Goal: Information Seeking & Learning: Check status

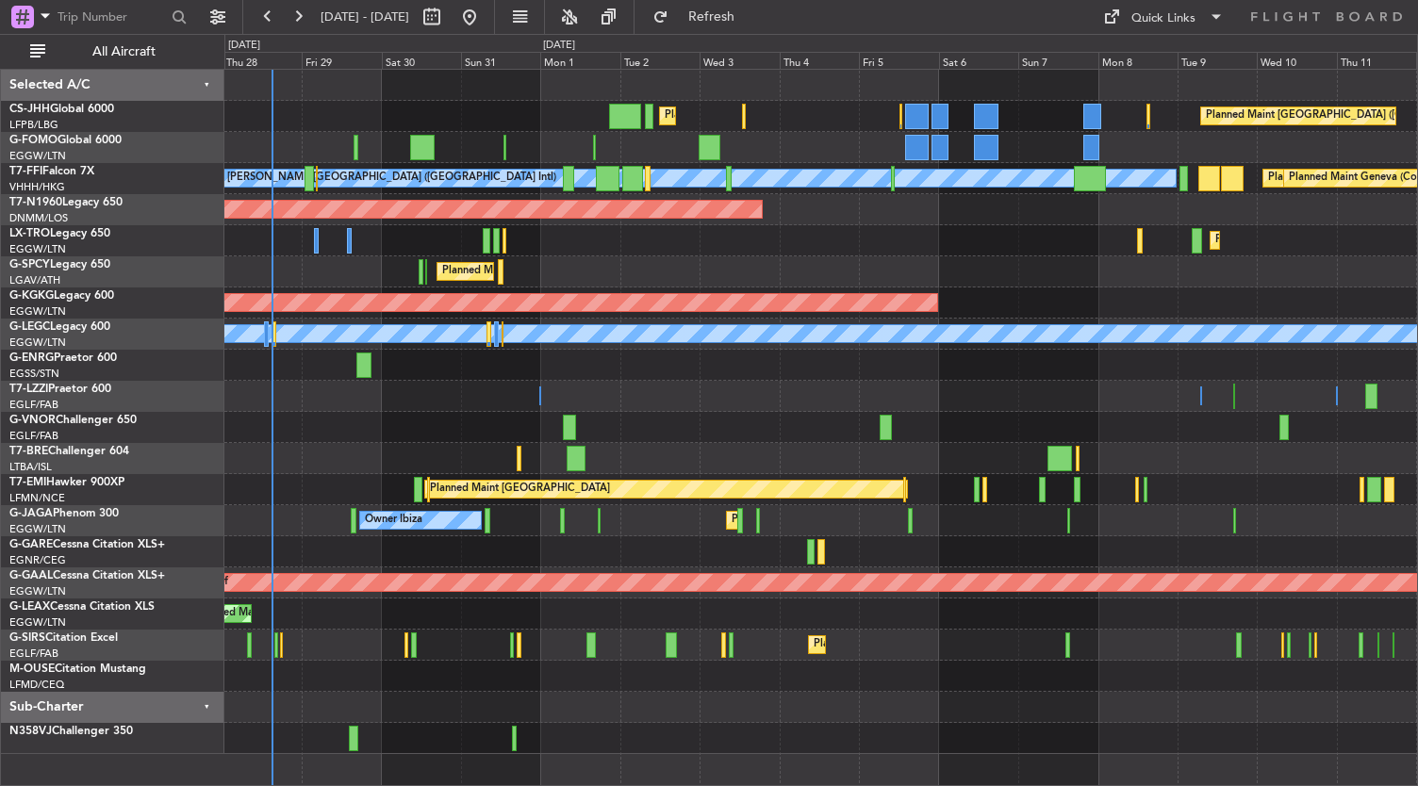
click at [414, 289] on div "Planned Maint [GEOGRAPHIC_DATA] ([GEOGRAPHIC_DATA]) Planned Maint [GEOGRAPHIC_D…" at bounding box center [821, 412] width 1194 height 684
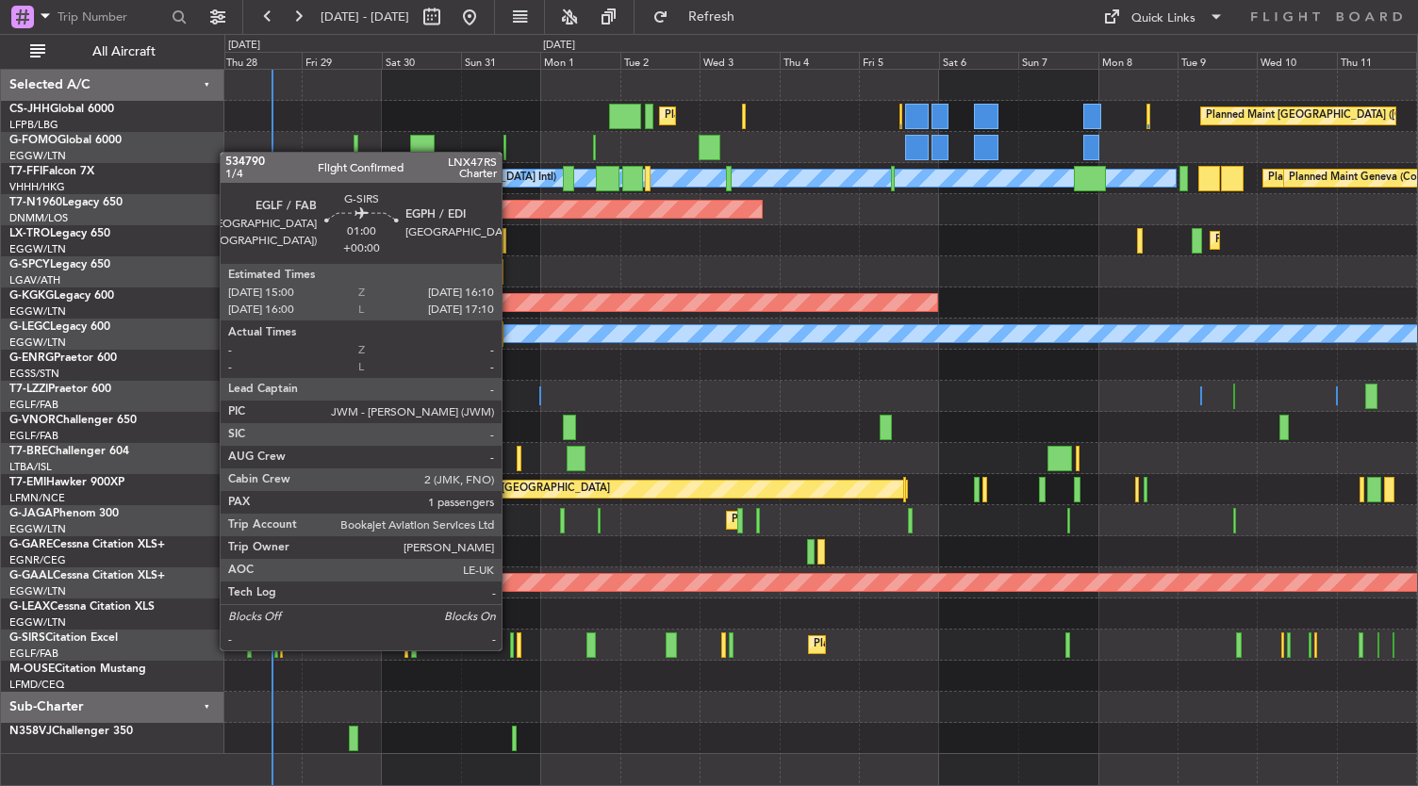
click at [511, 649] on div at bounding box center [512, 645] width 5 height 25
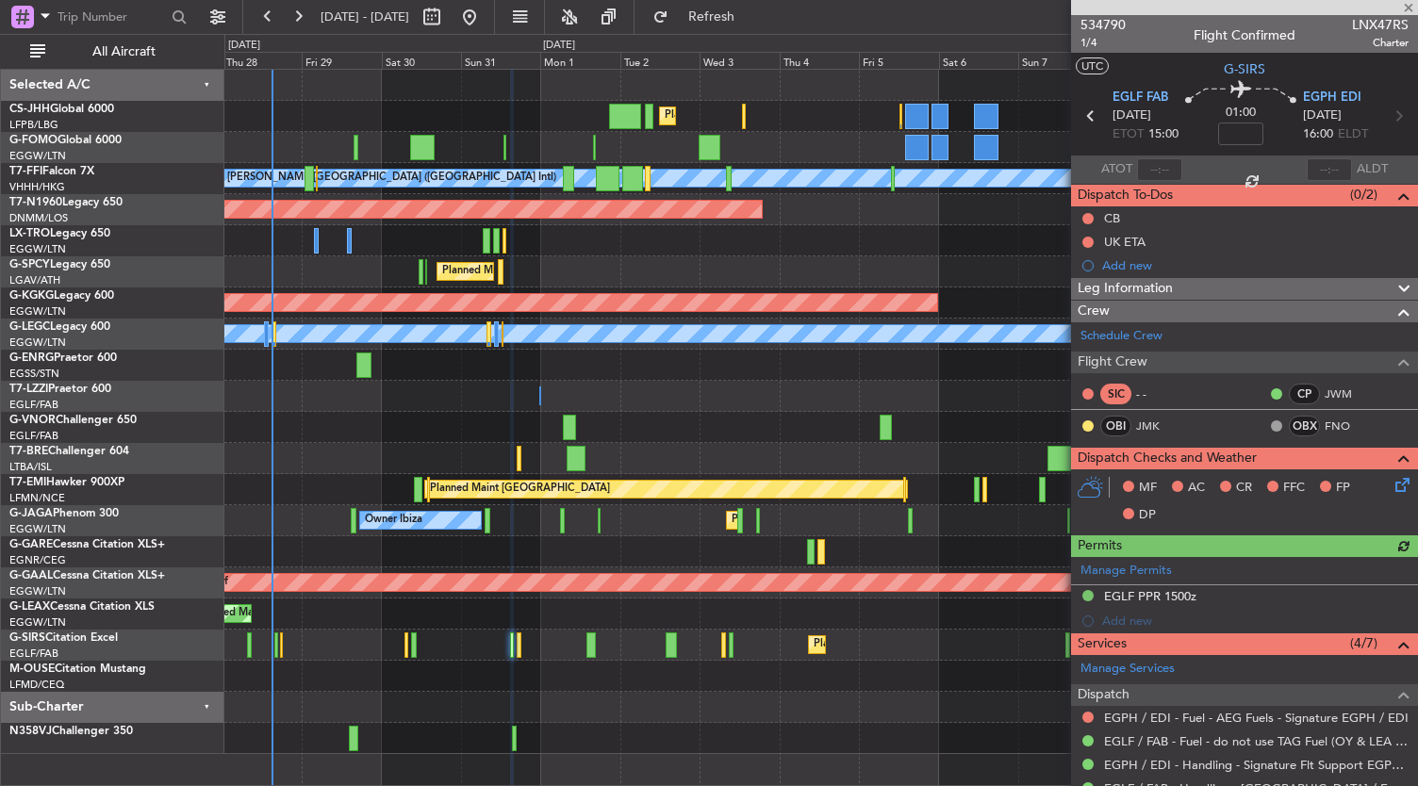
click at [1092, 52] on mat-tooltip-component "Leg Number" at bounding box center [1102, 76] width 93 height 50
click at [1092, 46] on span "1/4" at bounding box center [1102, 43] width 45 height 16
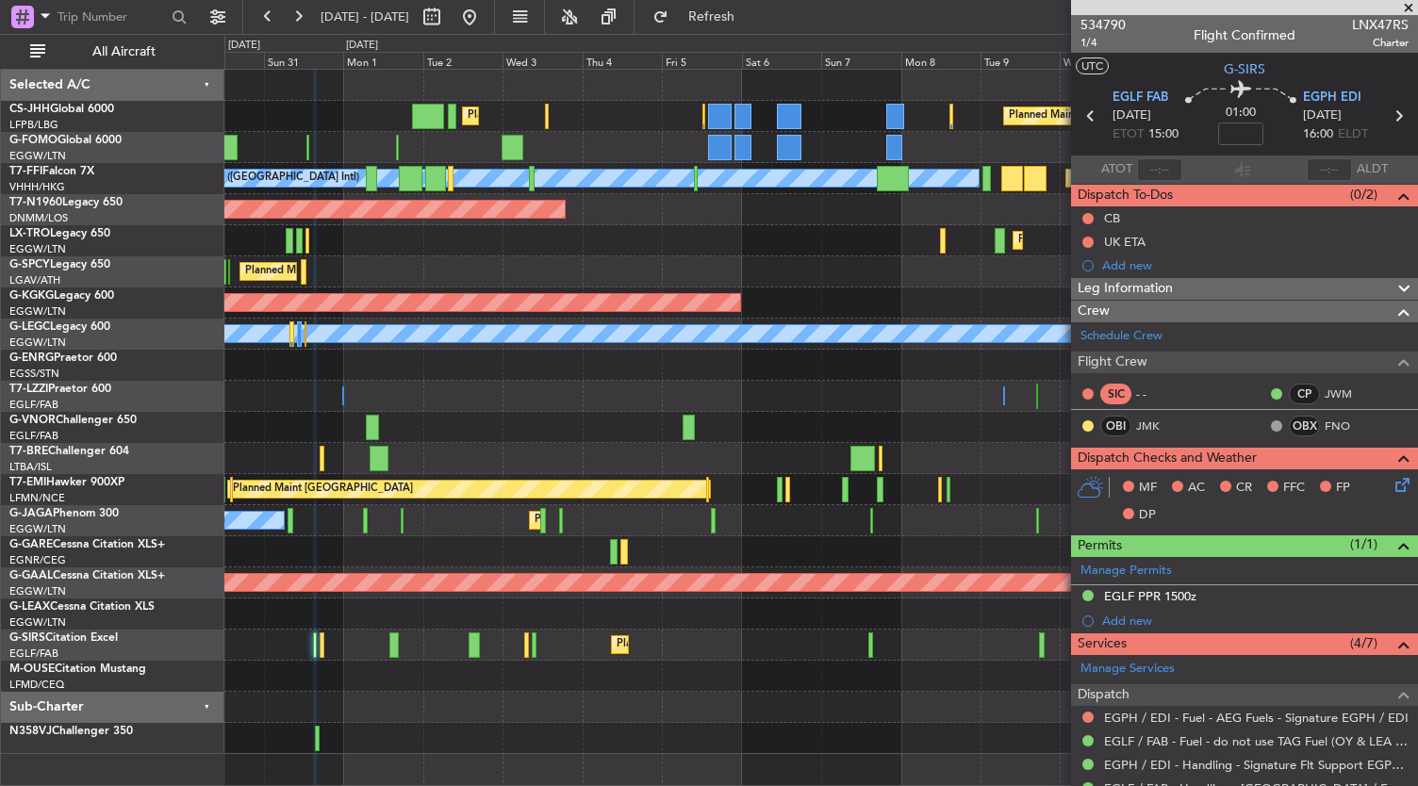
click at [467, 741] on div "Planned Maint [GEOGRAPHIC_DATA] ([GEOGRAPHIC_DATA]) Planned Maint [GEOGRAPHIC_D…" at bounding box center [821, 412] width 1194 height 684
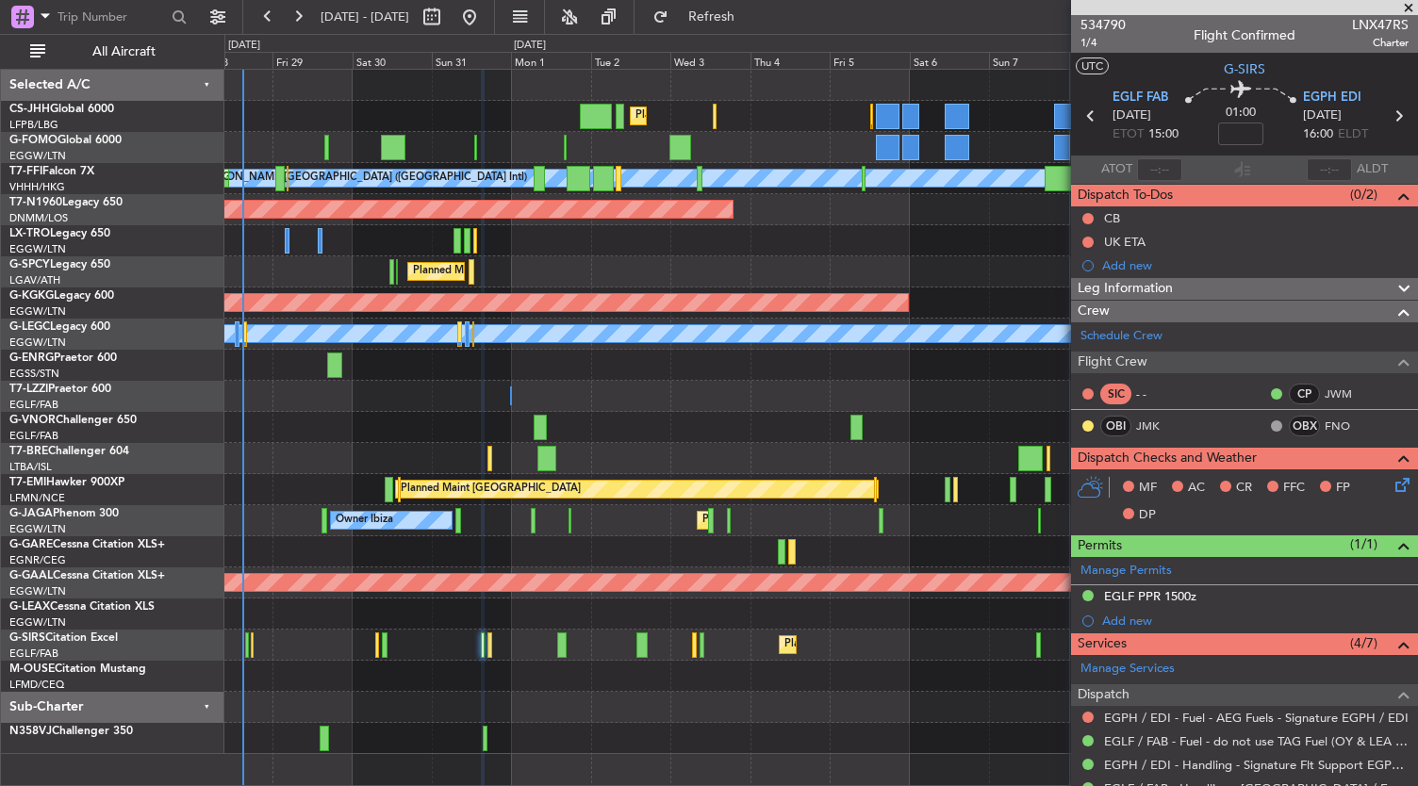
click at [897, 757] on div "Planned Maint [GEOGRAPHIC_DATA] ([GEOGRAPHIC_DATA]) Planned Maint [GEOGRAPHIC_D…" at bounding box center [821, 428] width 1194 height 718
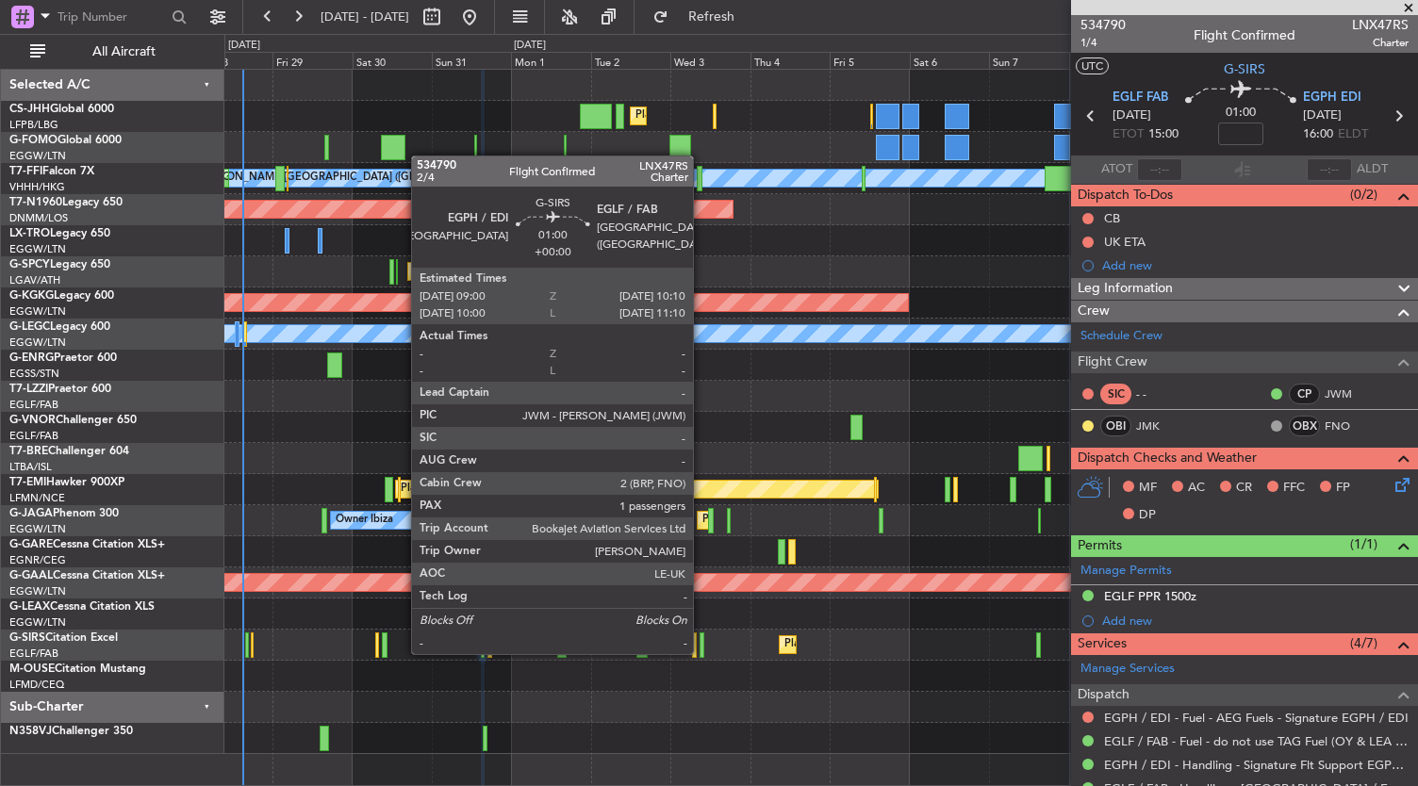
click at [702, 652] on div at bounding box center [702, 645] width 5 height 25
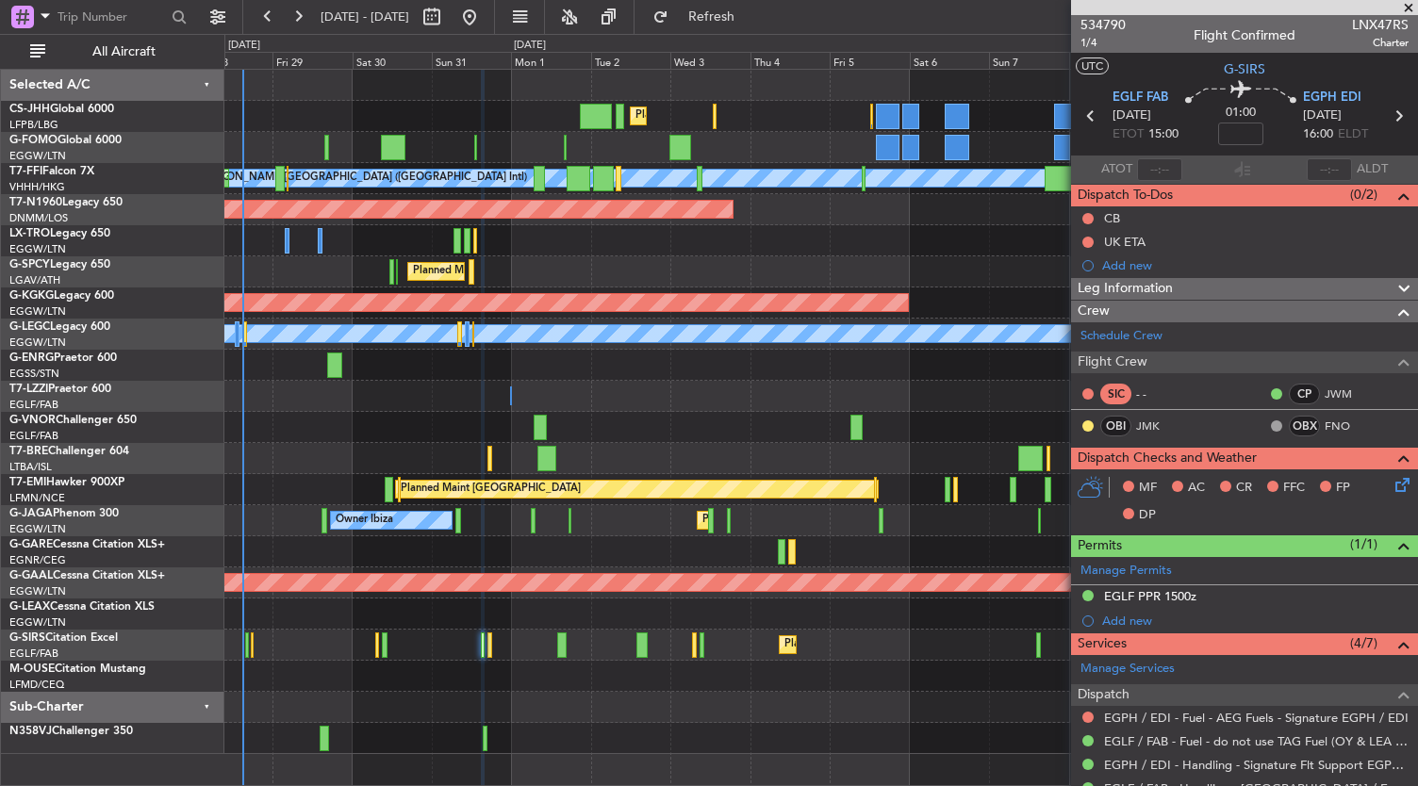
scroll to position [159, 0]
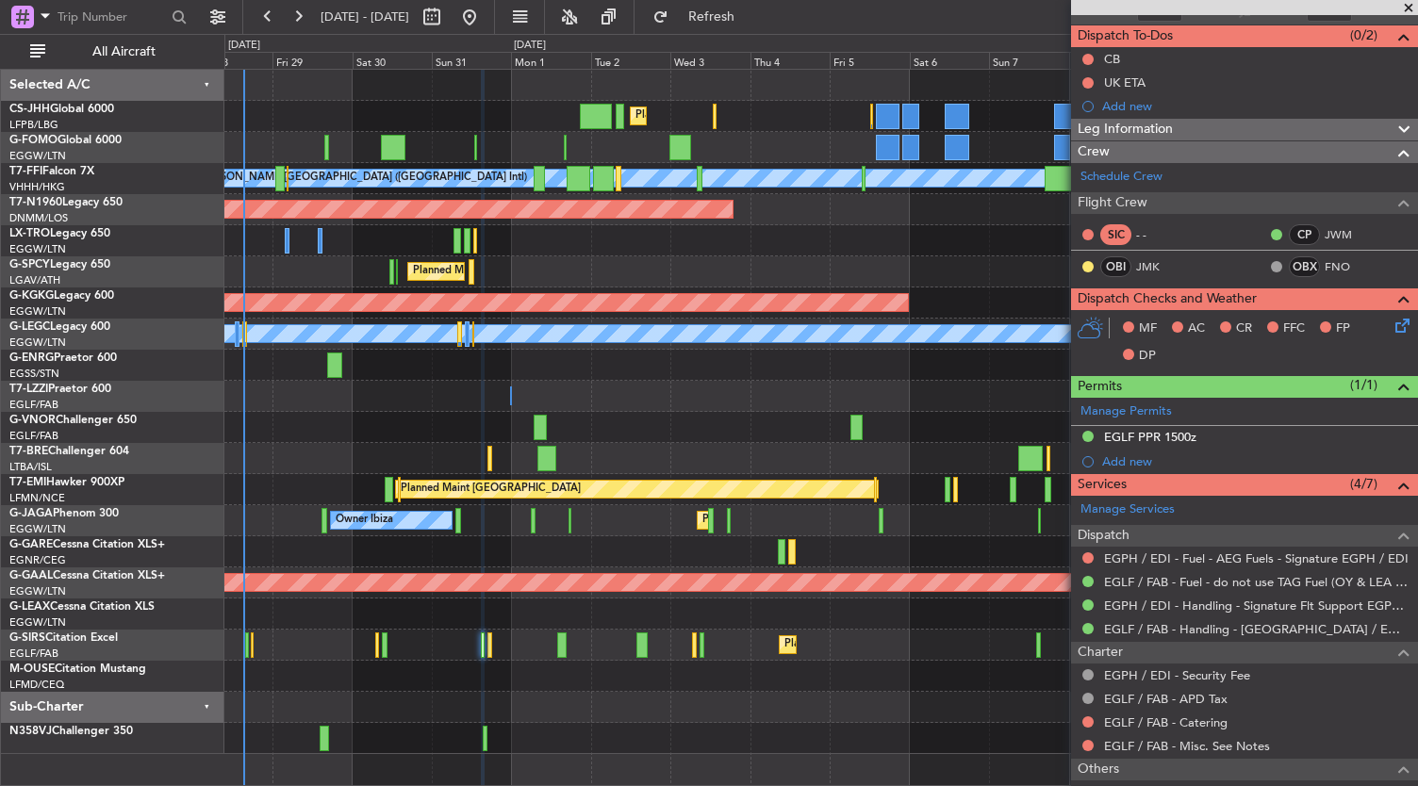
click at [847, 202] on div "Planned Maint [GEOGRAPHIC_DATA] ([GEOGRAPHIC_DATA])" at bounding box center [821, 209] width 1194 height 31
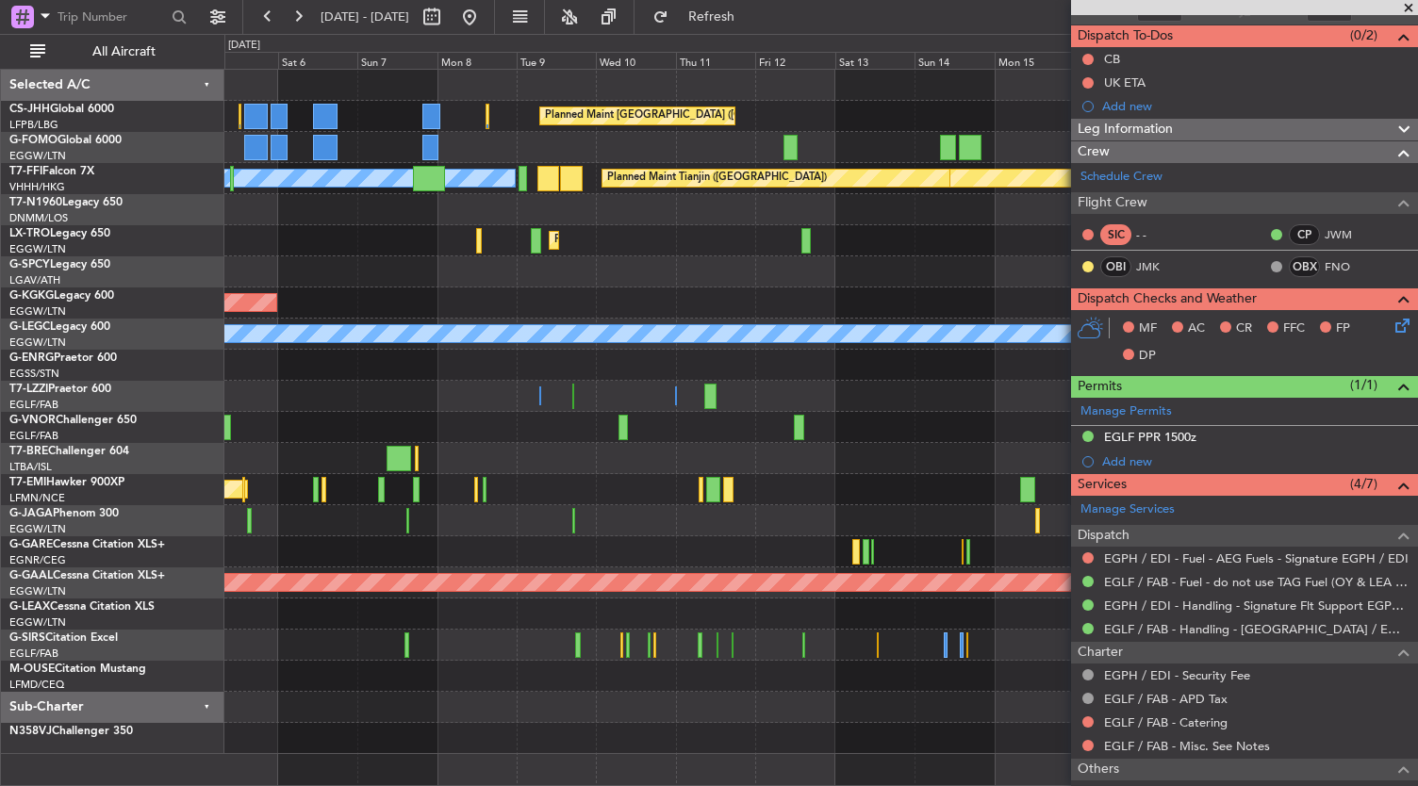
click at [153, 431] on div "Planned Maint [GEOGRAPHIC_DATA] ([GEOGRAPHIC_DATA]) Planned Maint [GEOGRAPHIC_D…" at bounding box center [709, 410] width 1418 height 752
click at [360, 472] on div "Planned Maint [GEOGRAPHIC_DATA] ([GEOGRAPHIC_DATA]) Planned Maint [GEOGRAPHIC_D…" at bounding box center [821, 412] width 1194 height 684
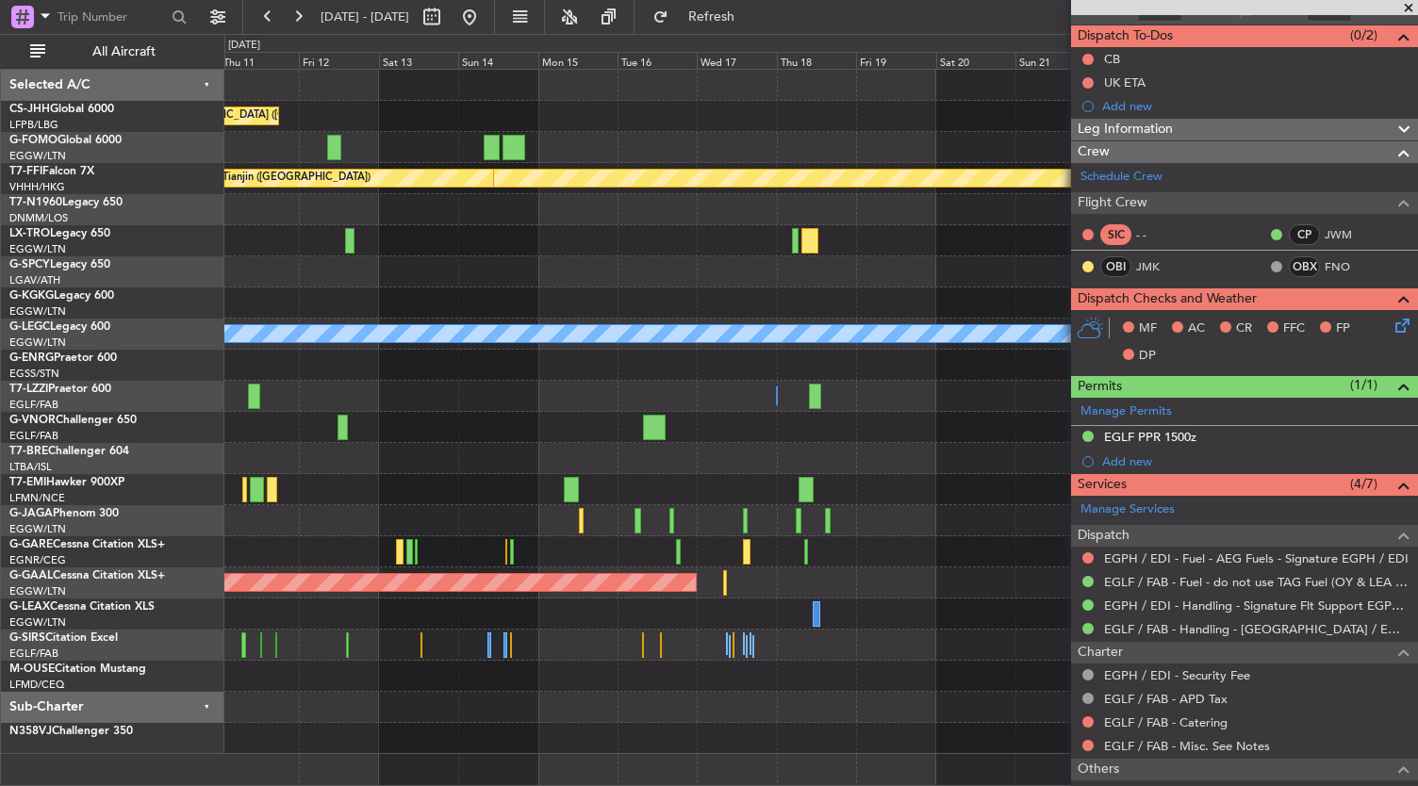
click at [507, 470] on div "Planned Maint [GEOGRAPHIC_DATA] ([GEOGRAPHIC_DATA]) Planned Maint Geneva ([GEOG…" at bounding box center [821, 412] width 1194 height 684
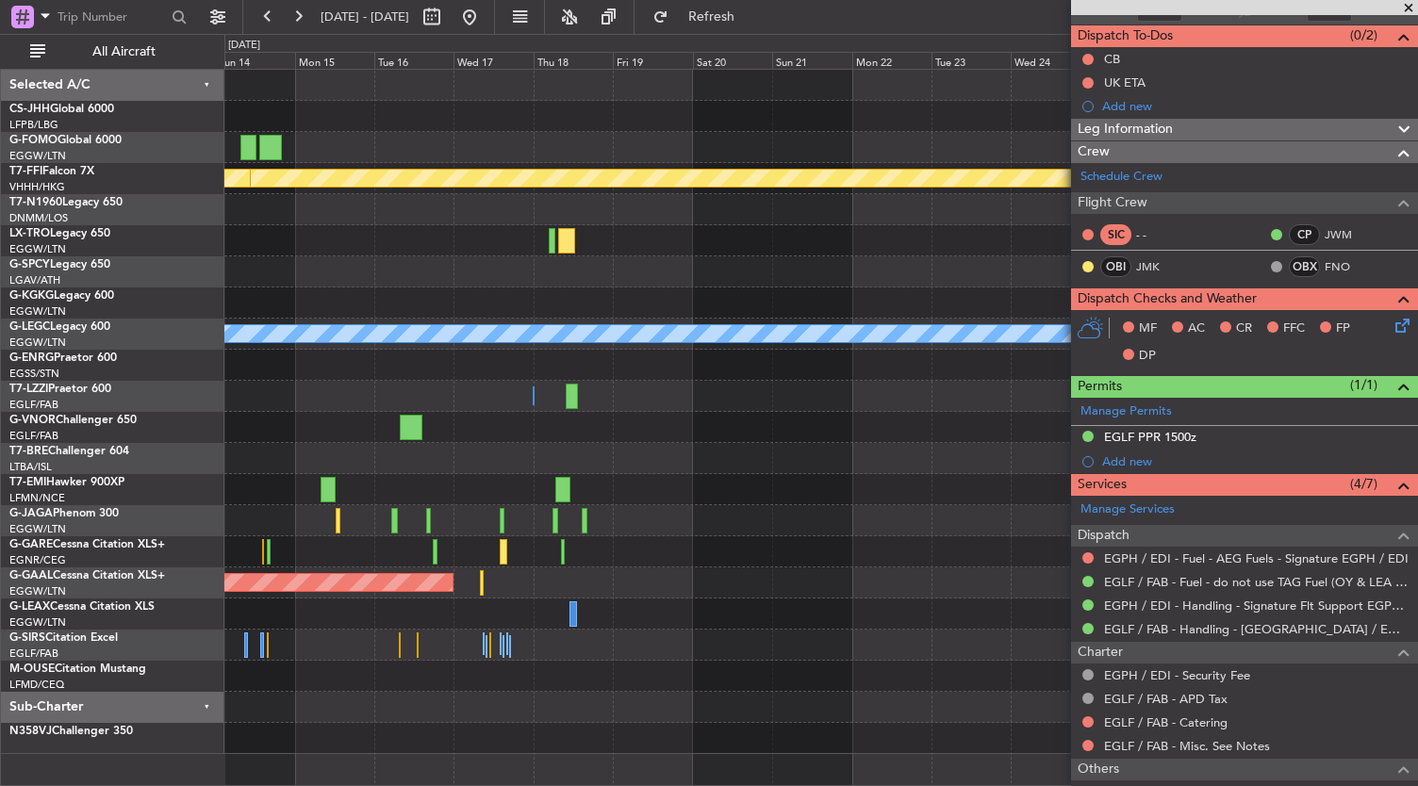
click at [488, 474] on div at bounding box center [821, 489] width 1194 height 31
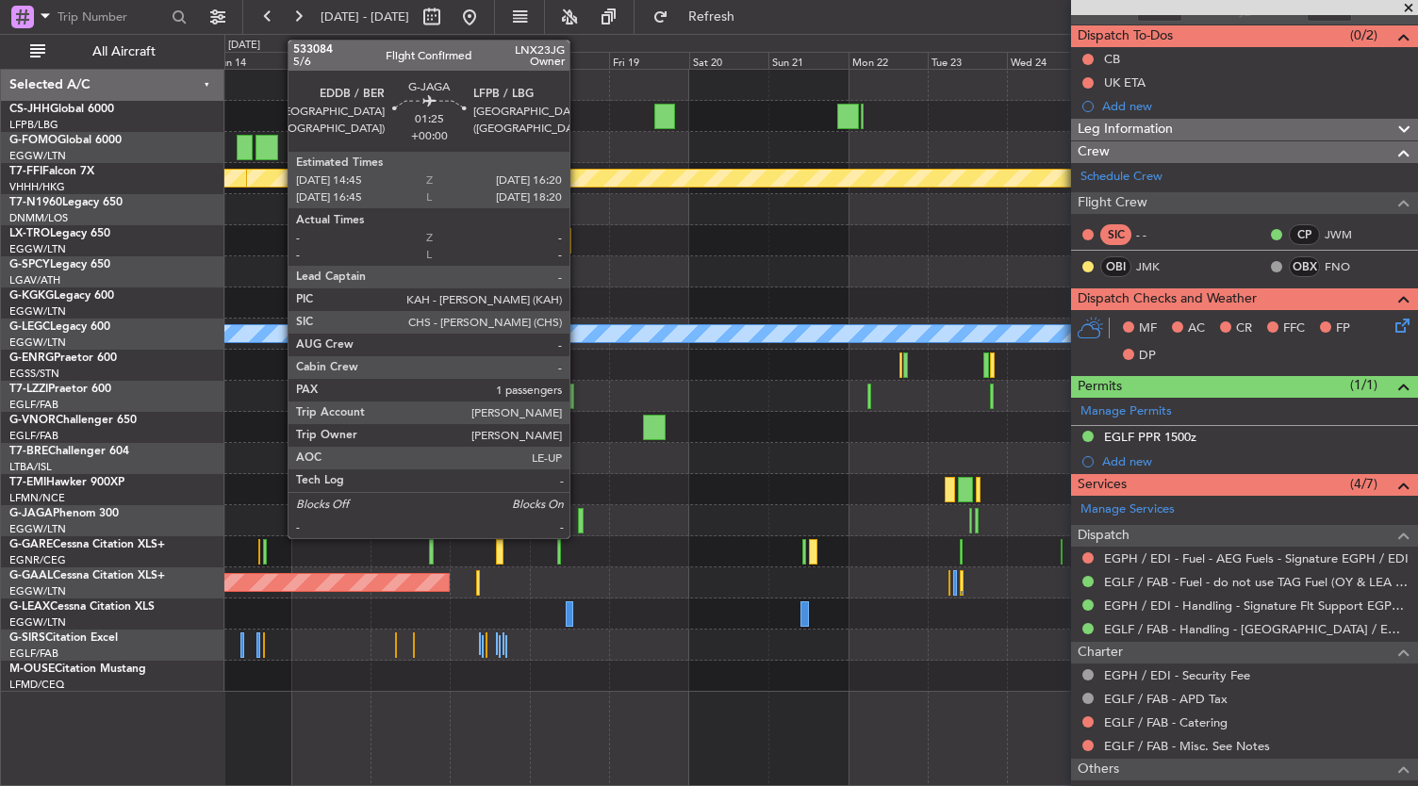
click at [579, 522] on div at bounding box center [581, 520] width 6 height 25
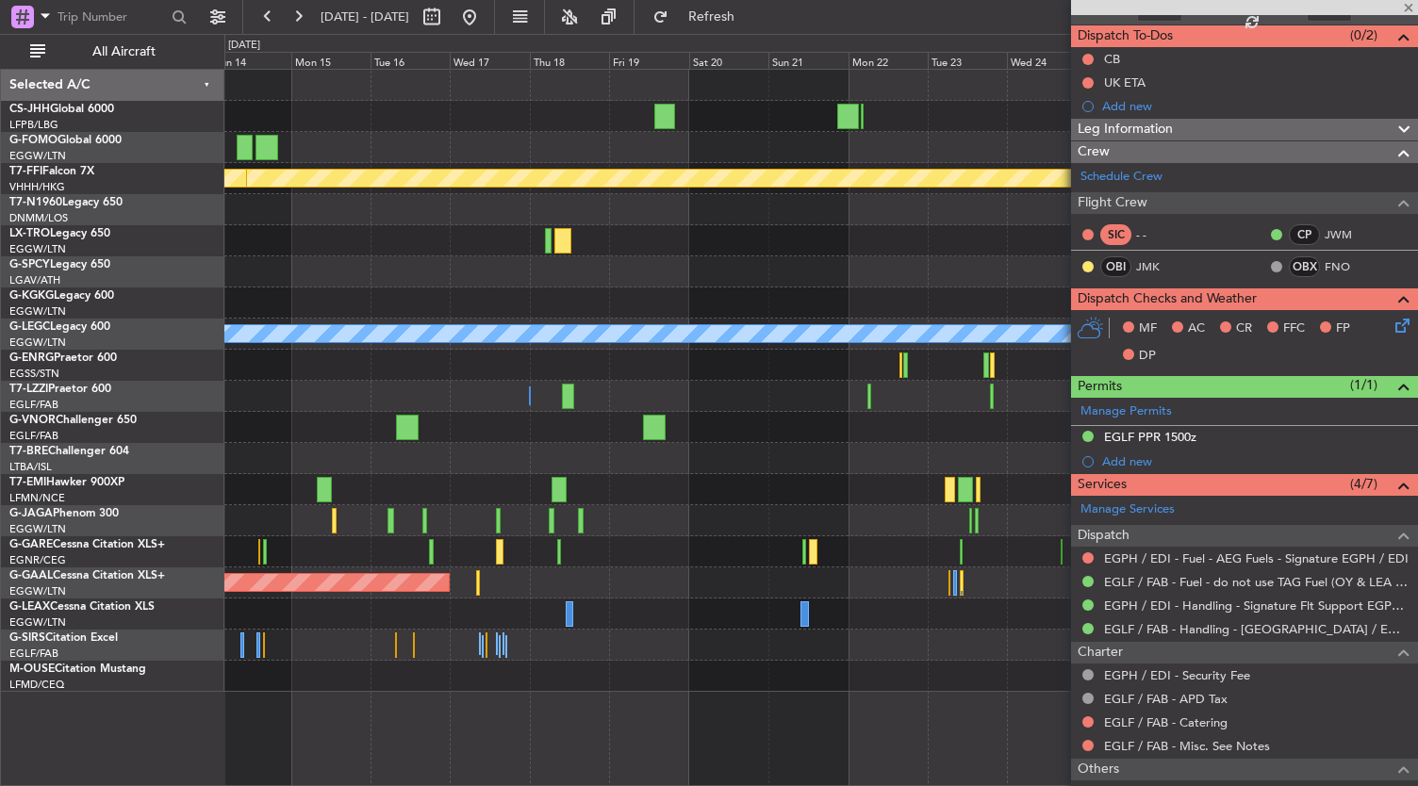
scroll to position [0, 0]
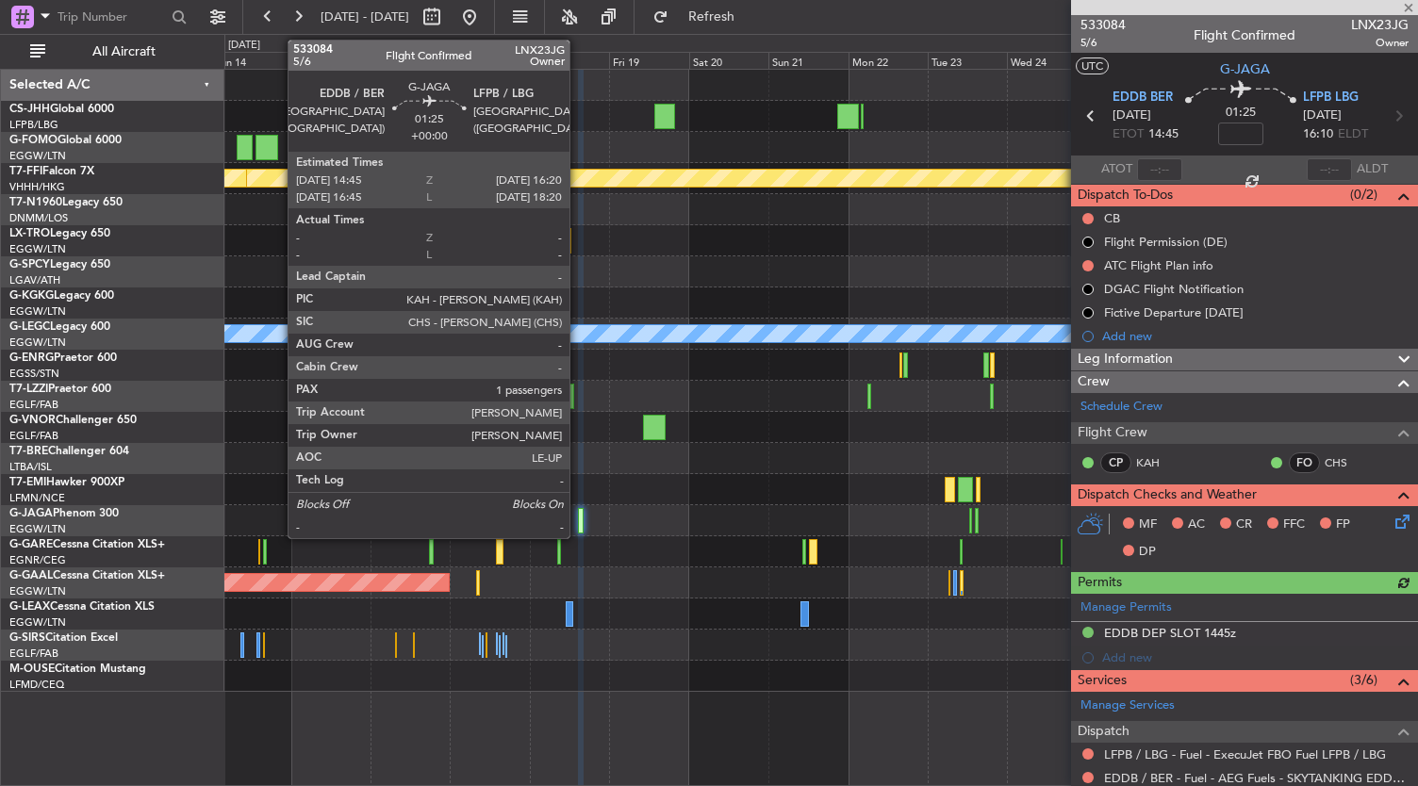
click at [579, 525] on div at bounding box center [581, 520] width 6 height 25
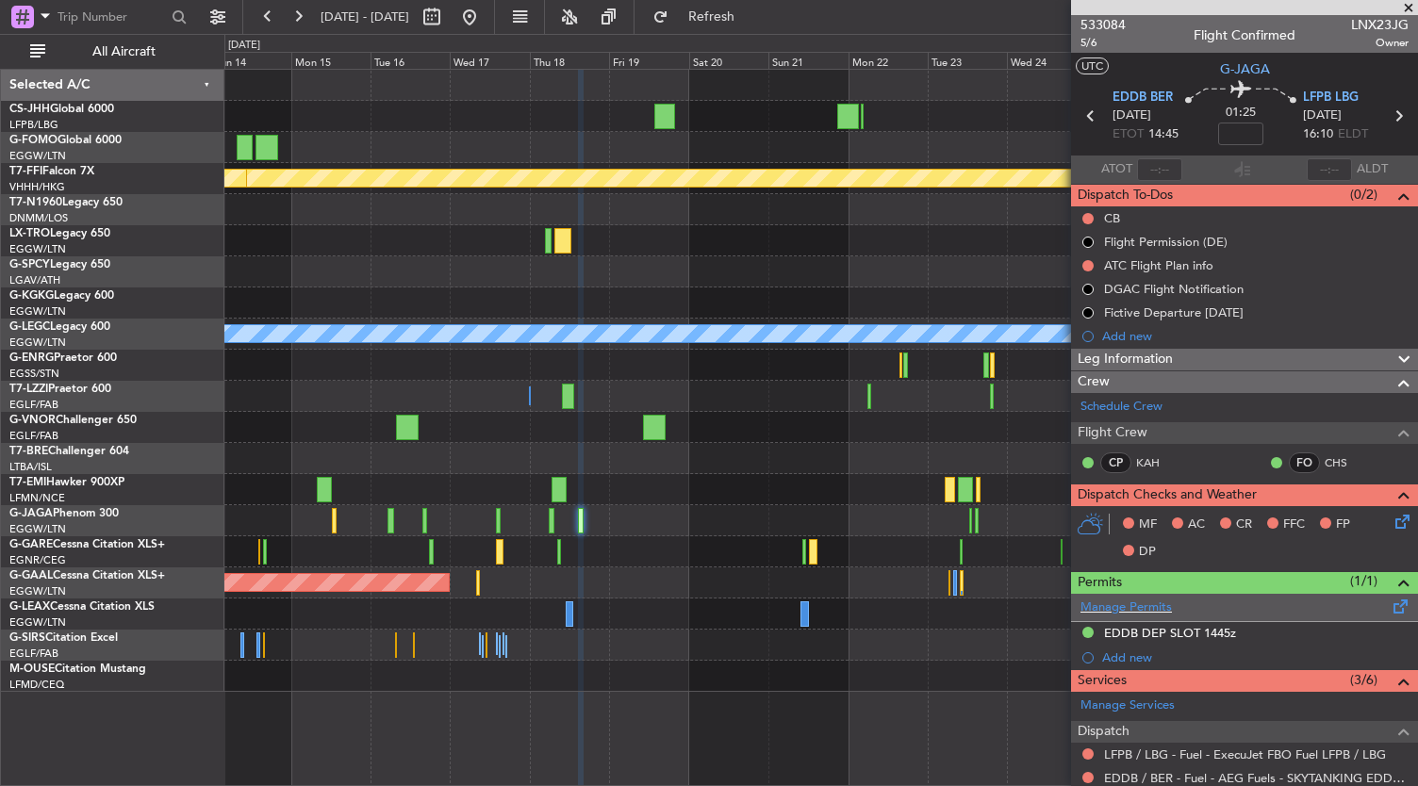
scroll to position [305, 0]
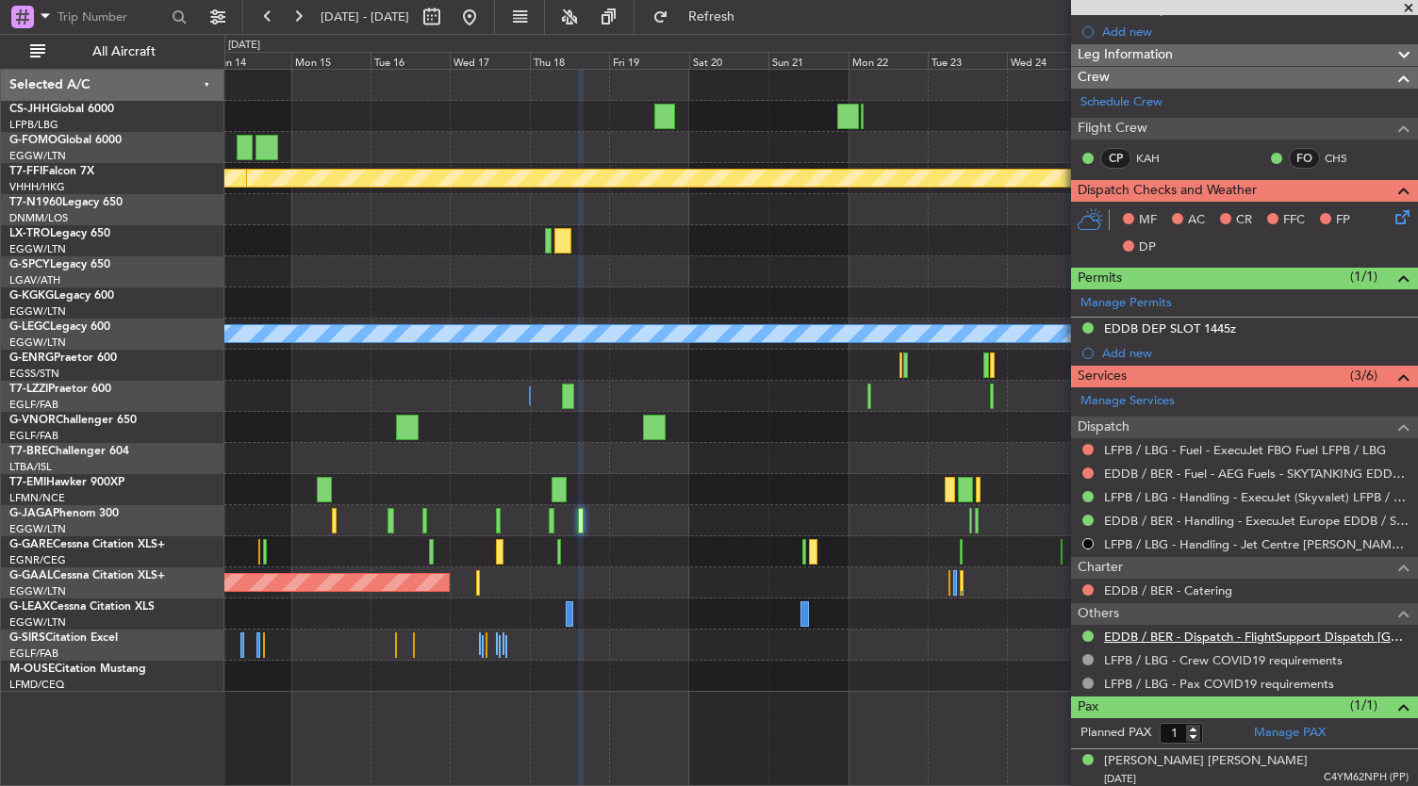
click at [1169, 637] on link "EDDB / BER - Dispatch - FlightSupport Dispatch [GEOGRAPHIC_DATA]" at bounding box center [1256, 637] width 305 height 16
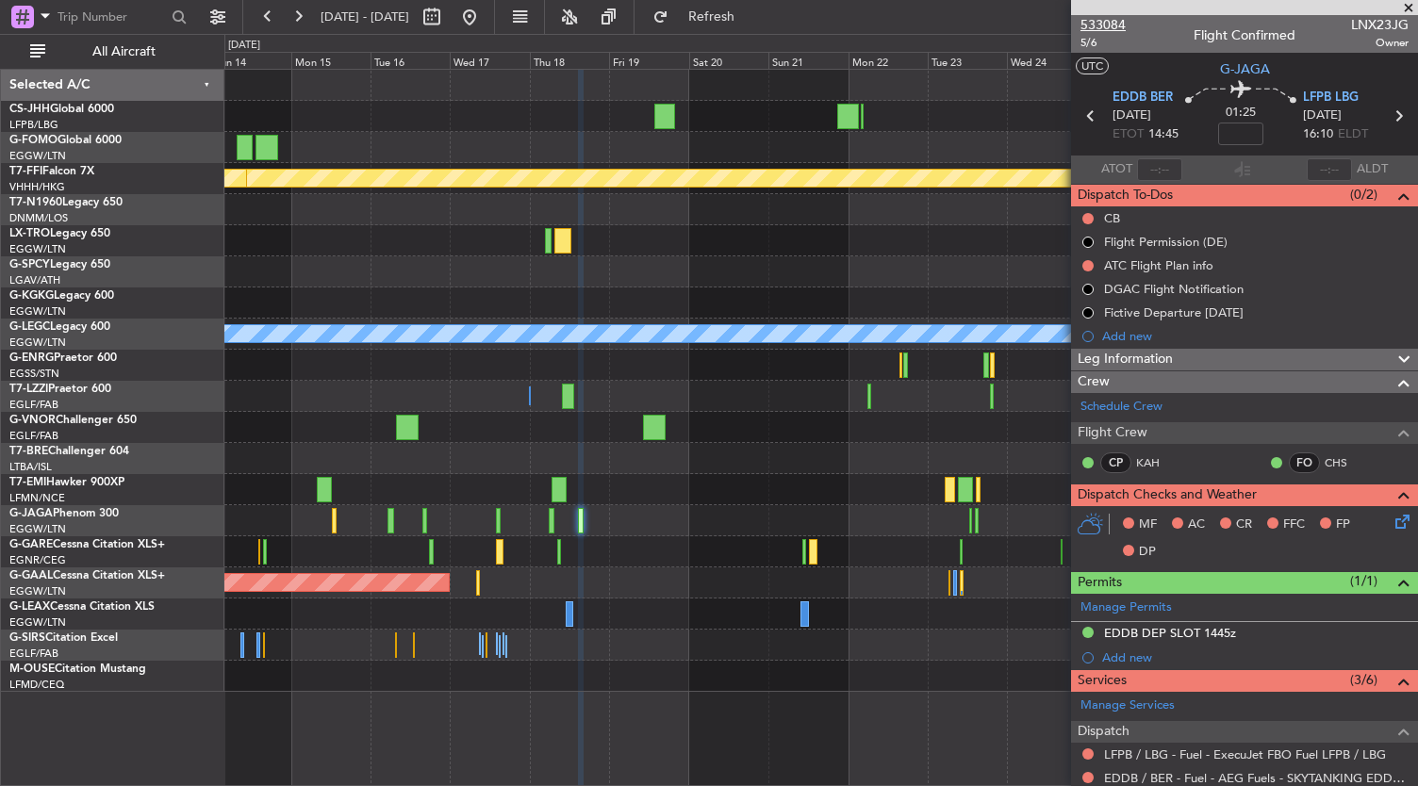
click at [1122, 25] on span "533084" at bounding box center [1102, 25] width 45 height 20
click at [299, 19] on button at bounding box center [298, 17] width 30 height 30
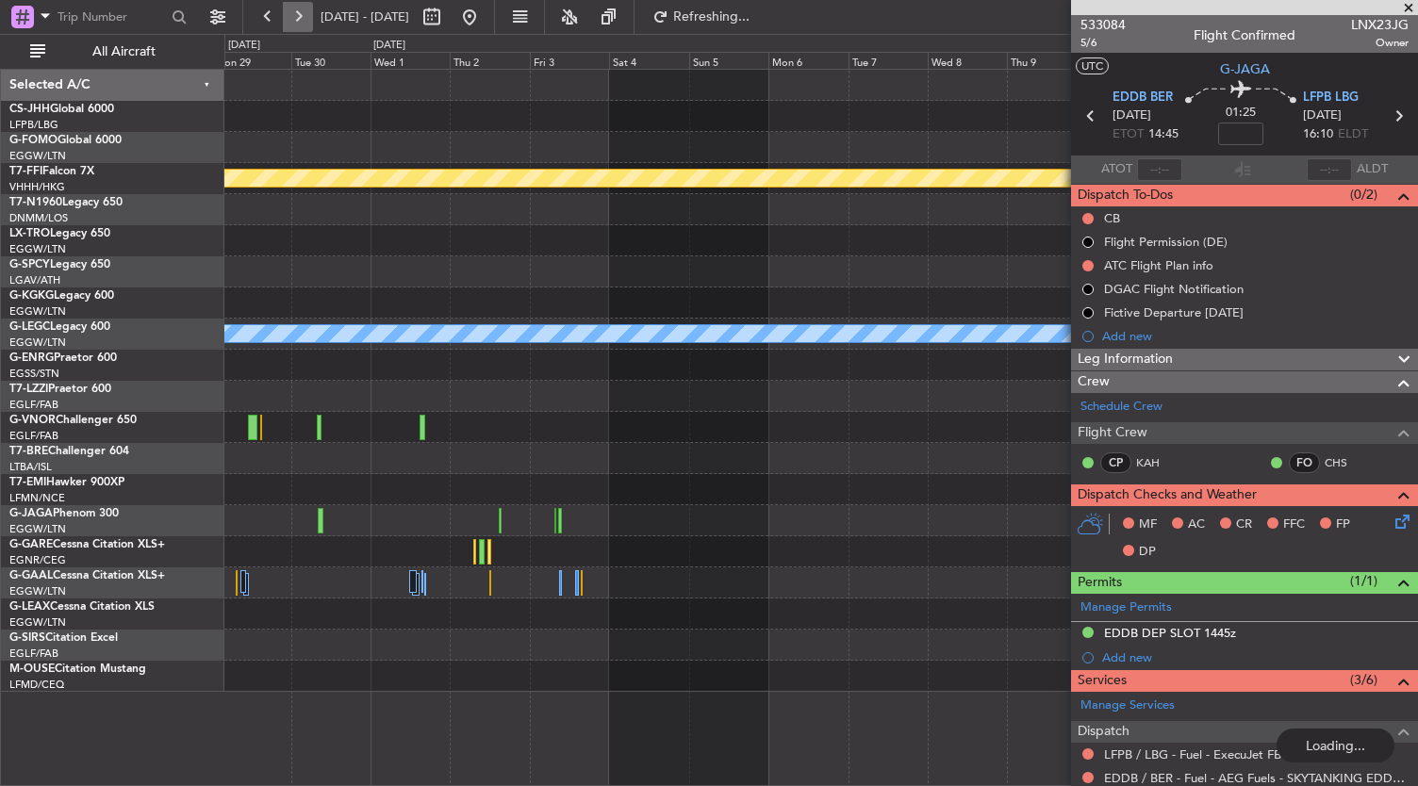
click at [299, 19] on button at bounding box center [298, 17] width 30 height 30
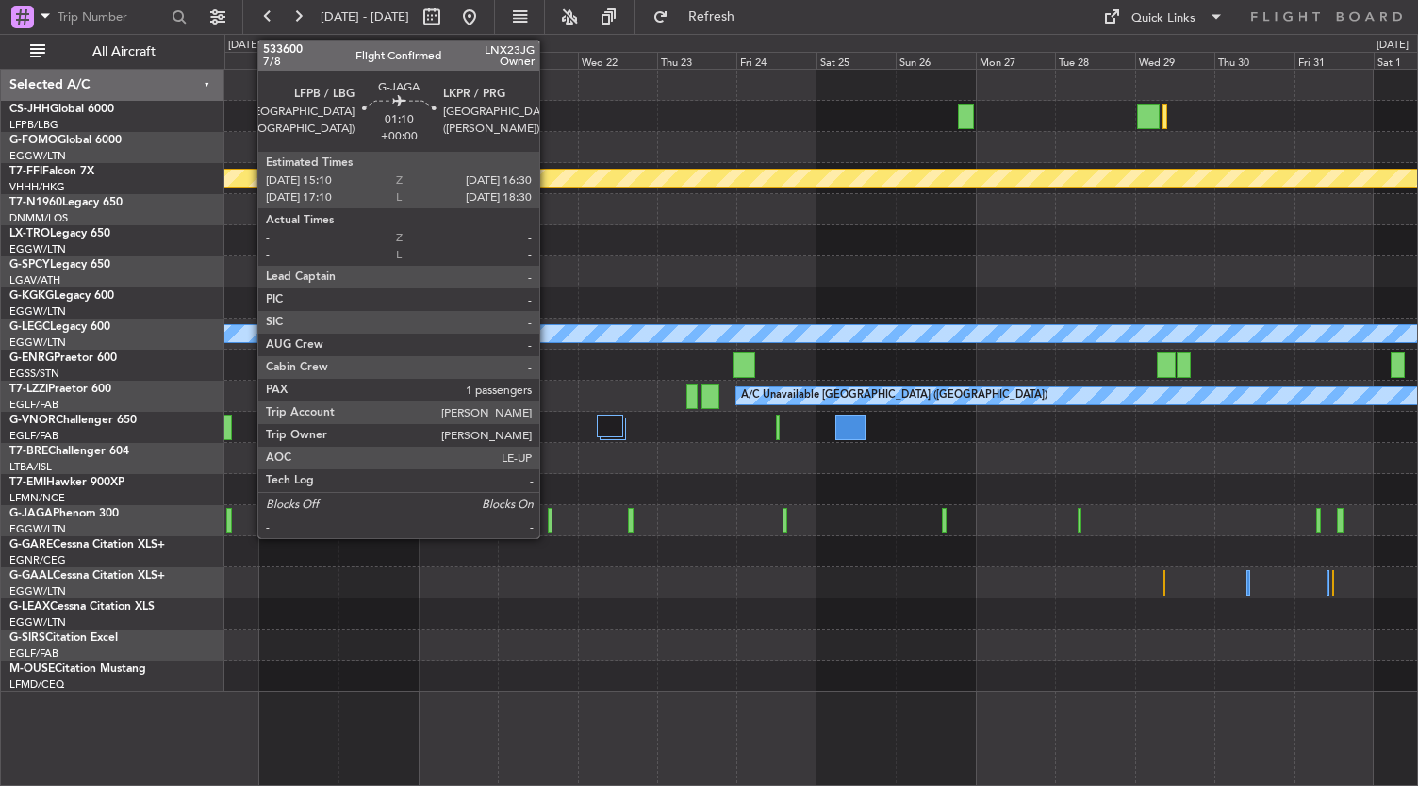
click at [549, 529] on div at bounding box center [550, 520] width 5 height 25
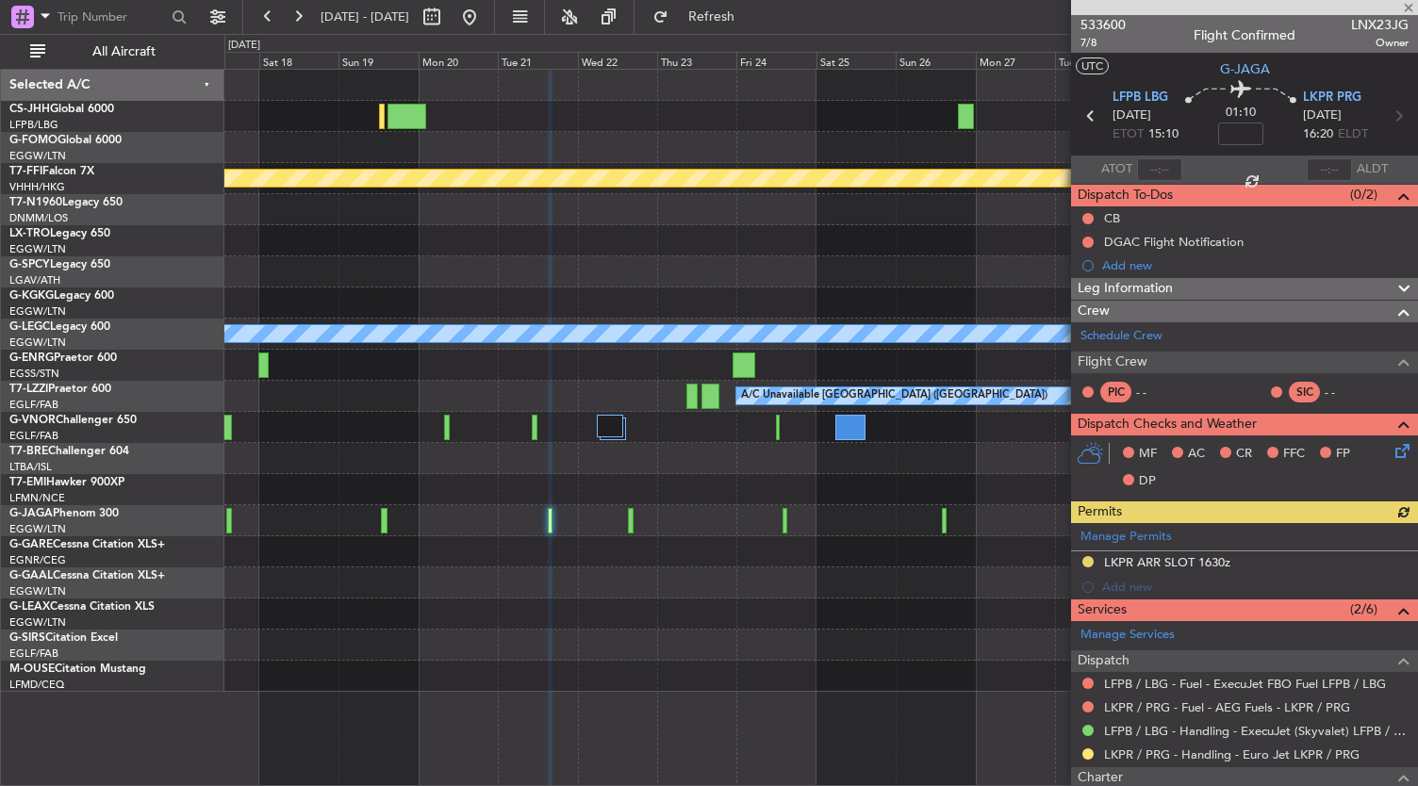
scroll to position [202, 0]
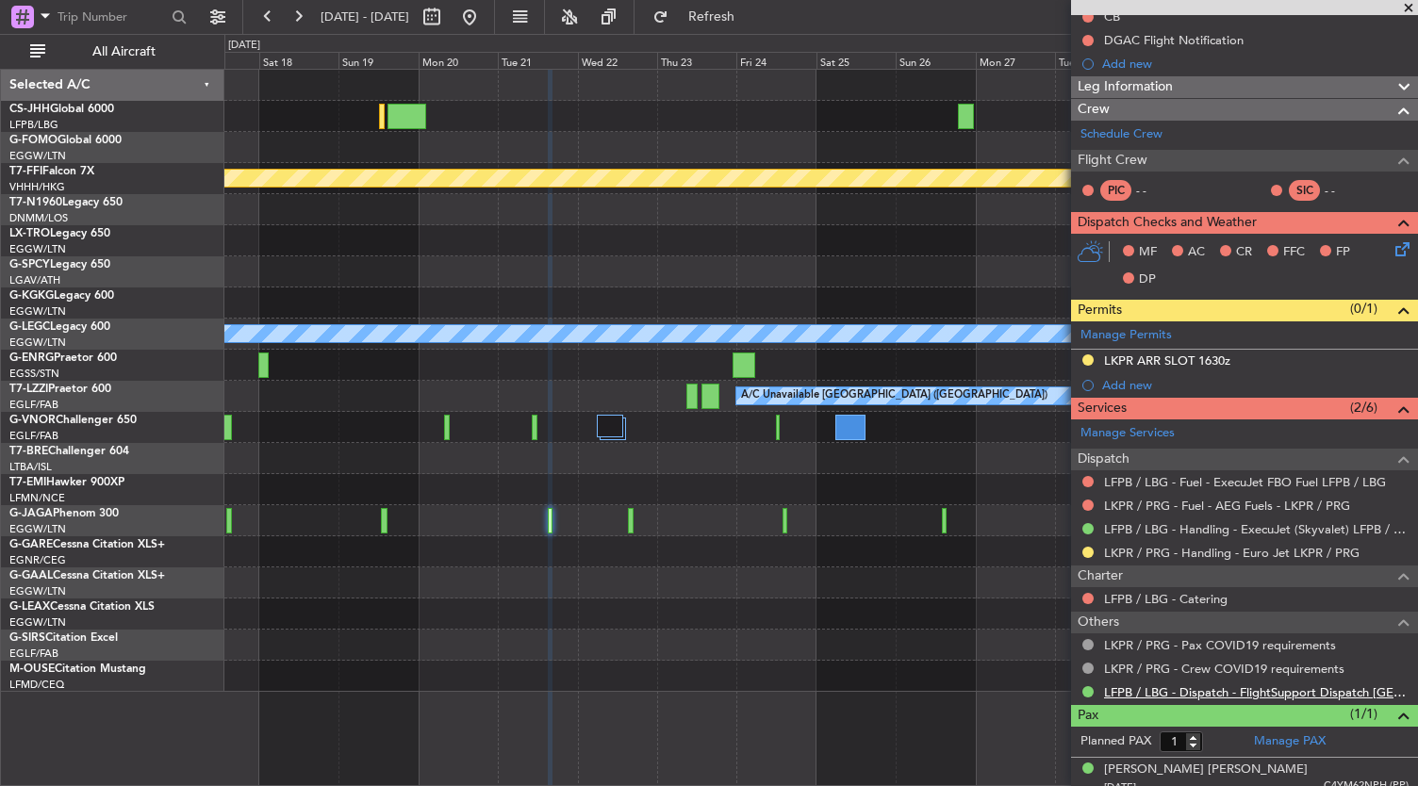
click at [1137, 685] on link "LFPB / LBG - Dispatch - FlightSupport Dispatch [GEOGRAPHIC_DATA]" at bounding box center [1256, 692] width 305 height 16
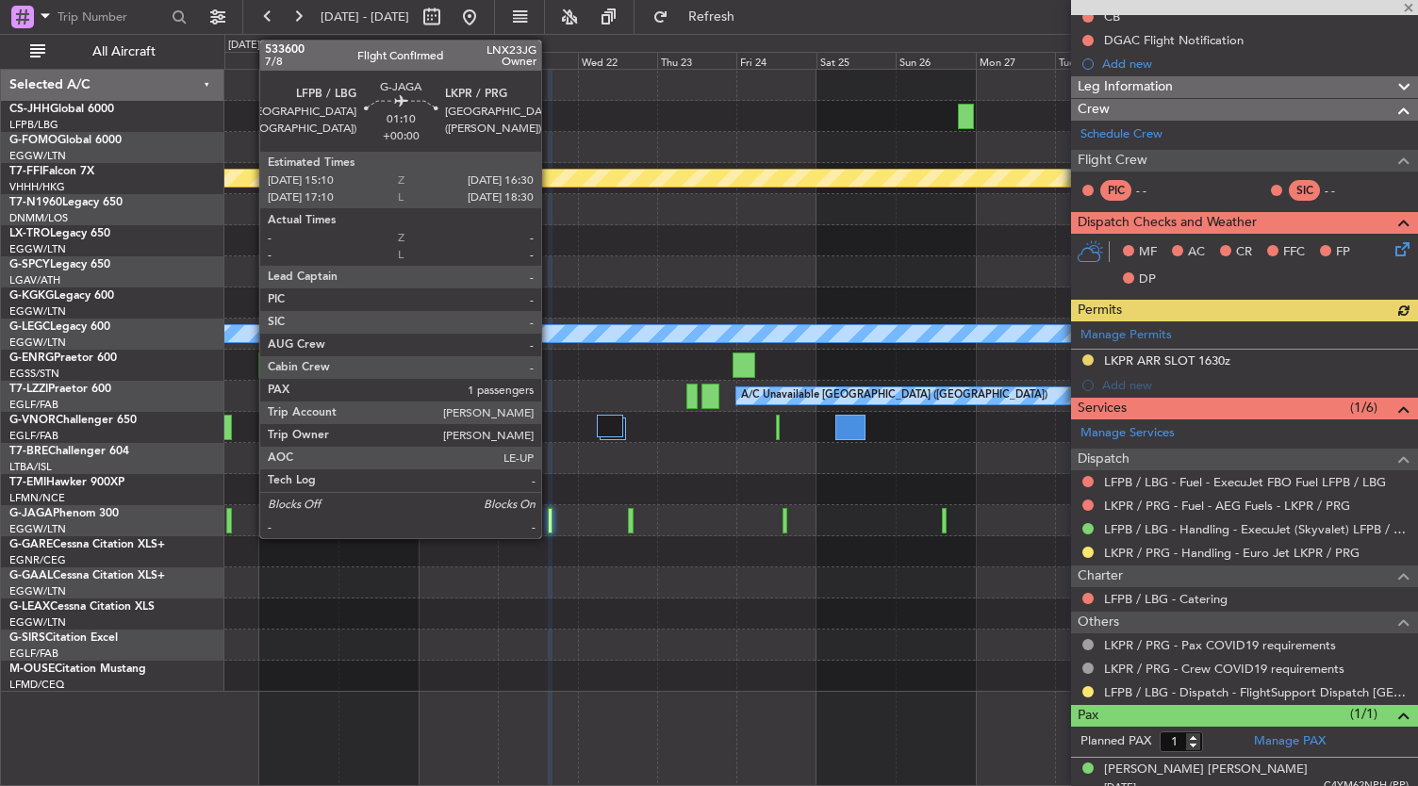
click at [551, 527] on div at bounding box center [550, 520] width 5 height 25
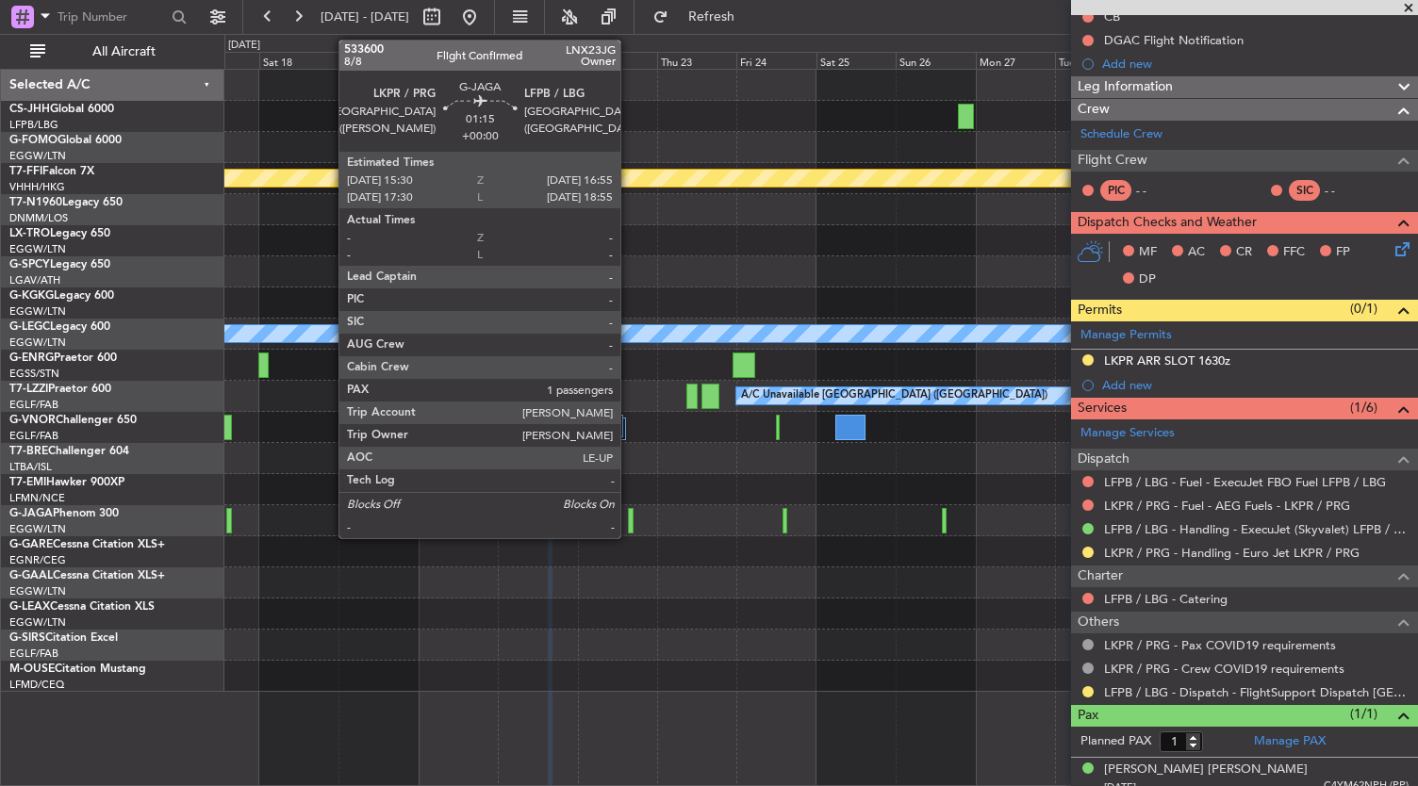
click at [630, 525] on div at bounding box center [630, 520] width 5 height 25
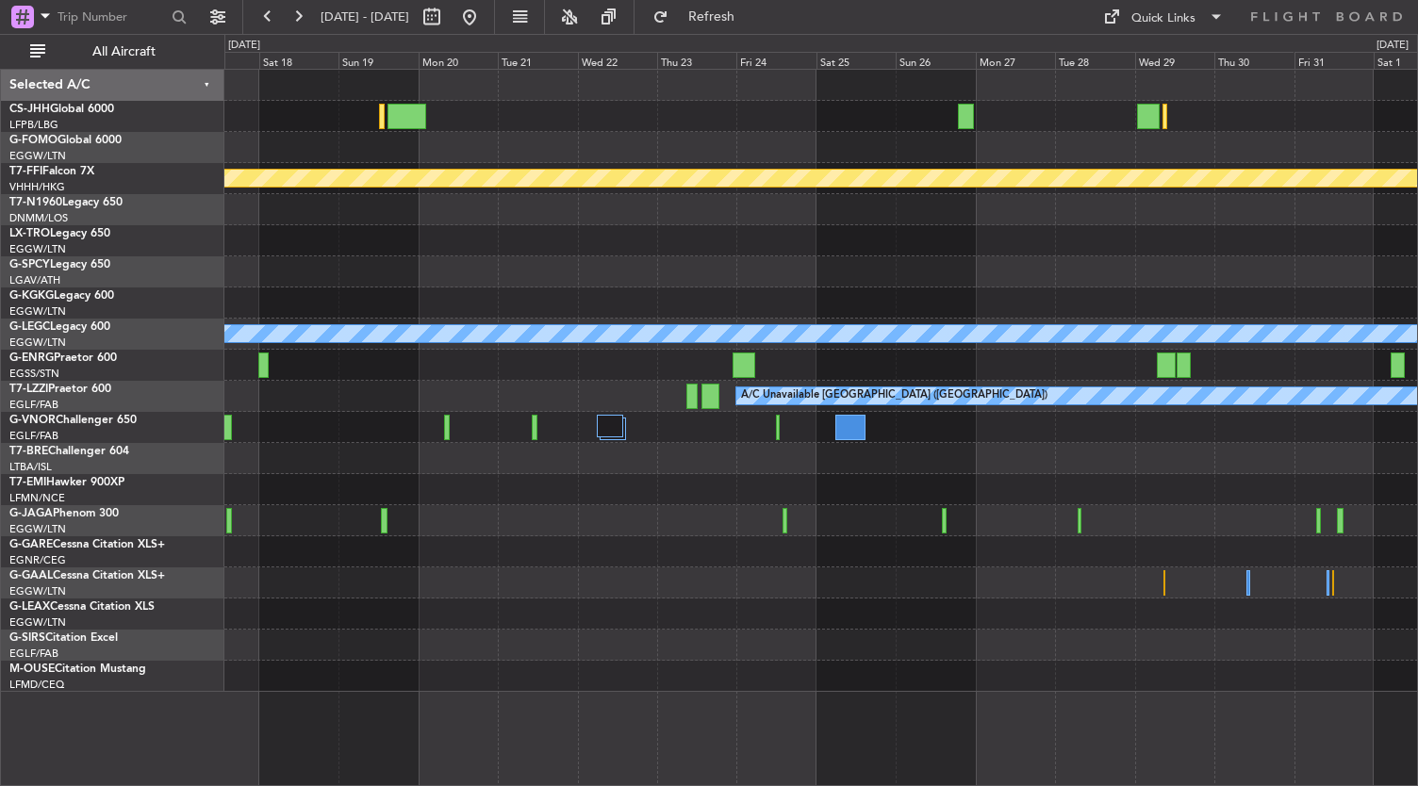
click at [757, 359] on div at bounding box center [821, 365] width 1194 height 31
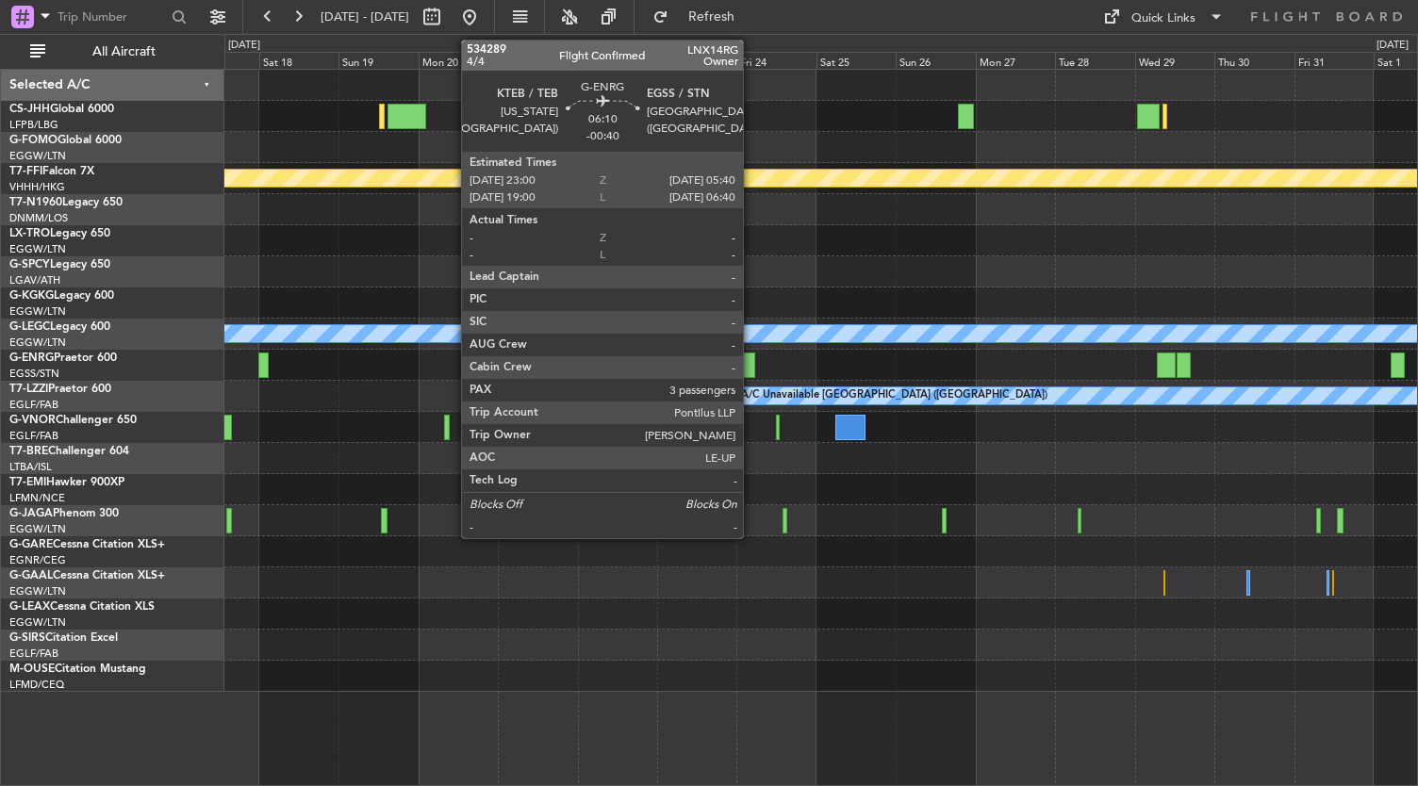
click at [752, 359] on div at bounding box center [744, 365] width 23 height 25
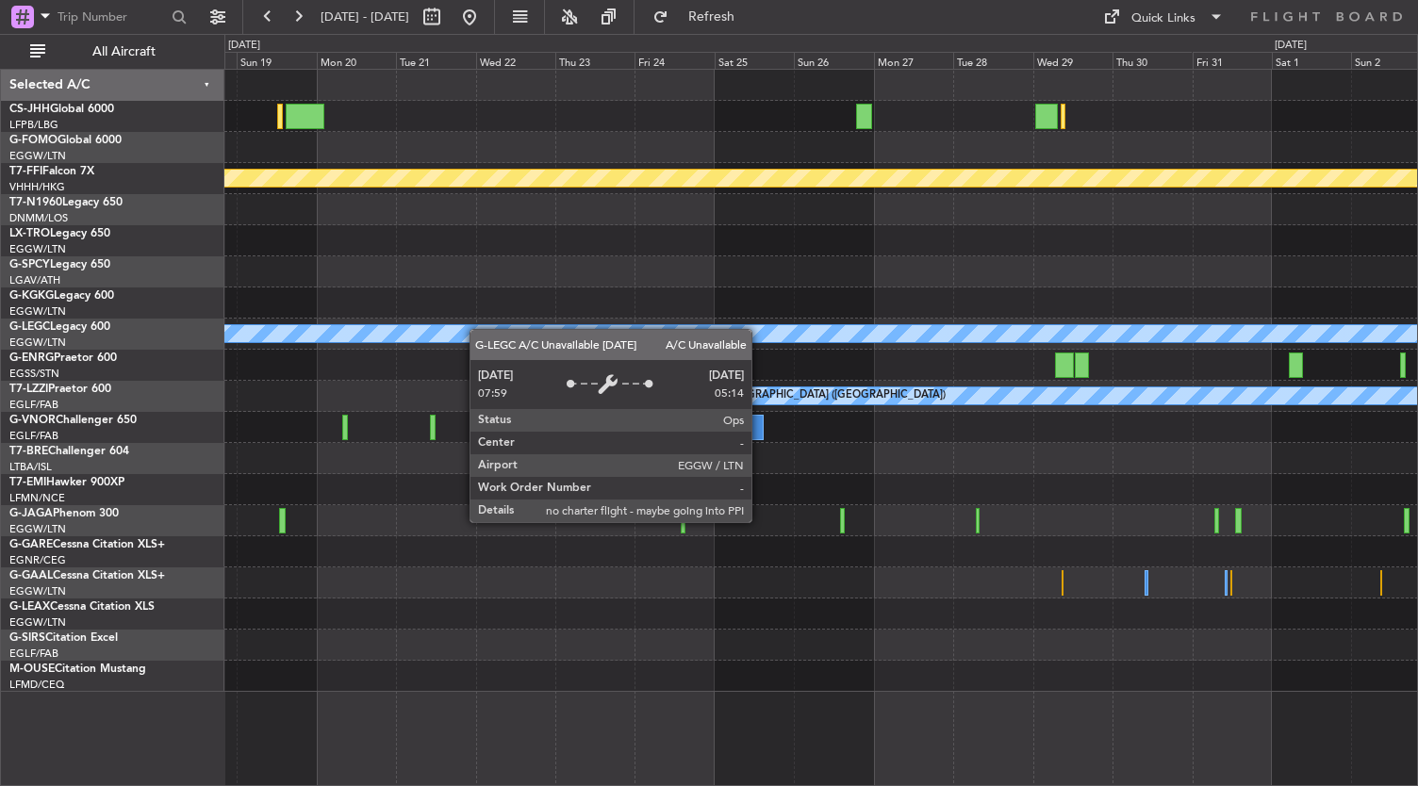
click at [815, 355] on div "Planned Maint Geneva (Cointrin) Planned Maint [GEOGRAPHIC_DATA] (Riga Intl) A/C…" at bounding box center [821, 381] width 1194 height 622
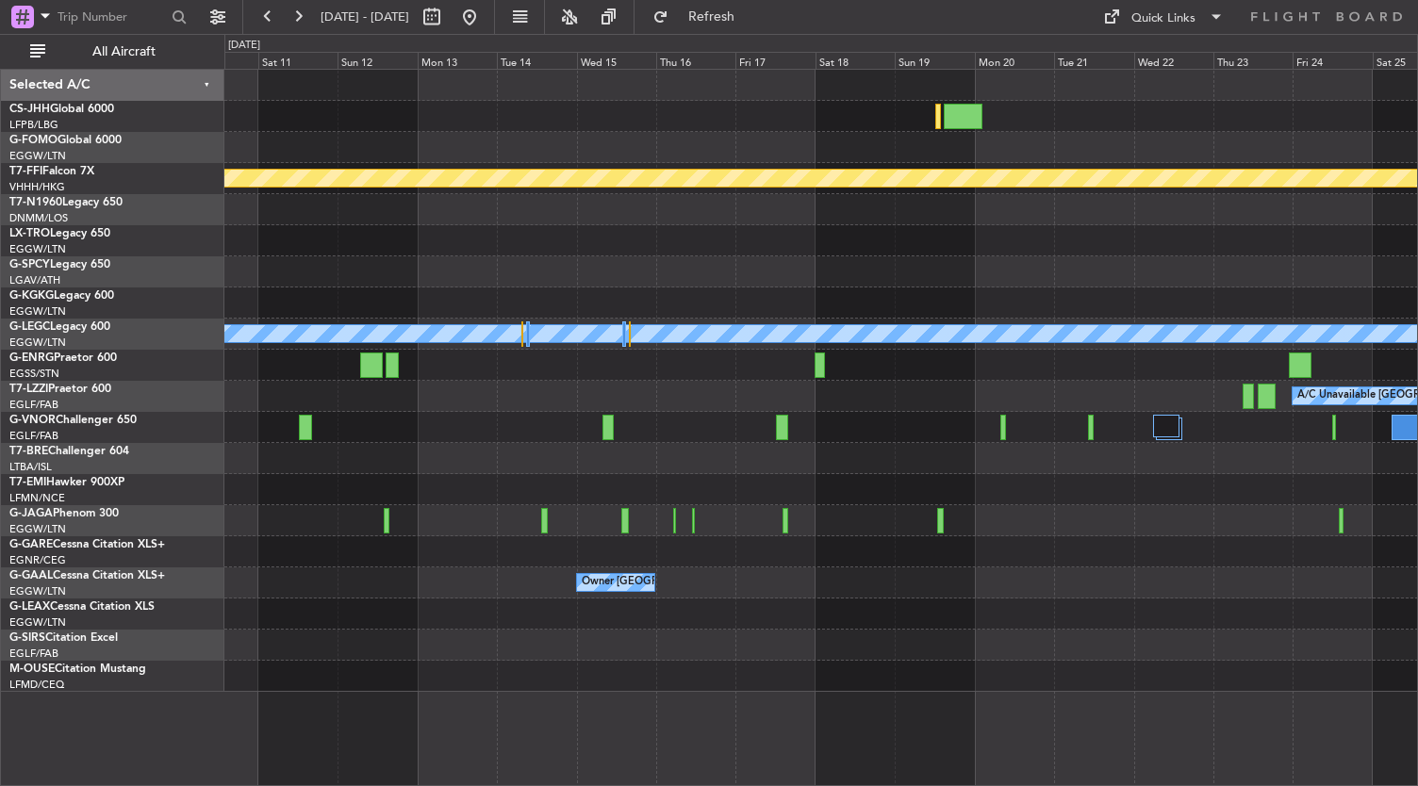
click at [1111, 416] on div "Planned Maint Geneva (Cointrin) A/C Unavailable [GEOGRAPHIC_DATA] ([GEOGRAPHIC_…" at bounding box center [821, 381] width 1194 height 622
click at [1112, 416] on div at bounding box center [821, 427] width 1194 height 31
click at [485, 29] on button at bounding box center [469, 17] width 30 height 30
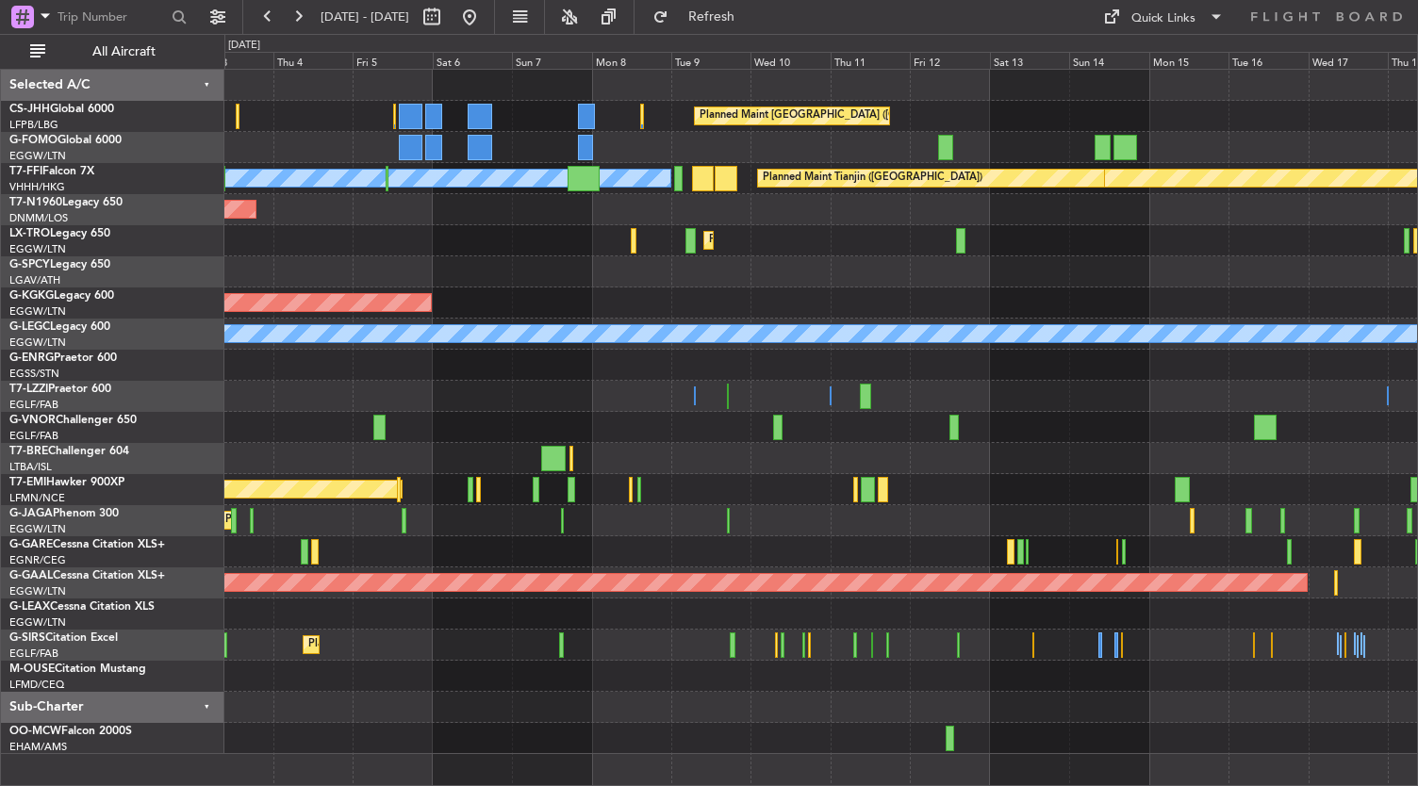
click at [722, 708] on div "Planned Maint [GEOGRAPHIC_DATA] ([GEOGRAPHIC_DATA]) Planned Maint [GEOGRAPHIC_D…" at bounding box center [821, 412] width 1194 height 684
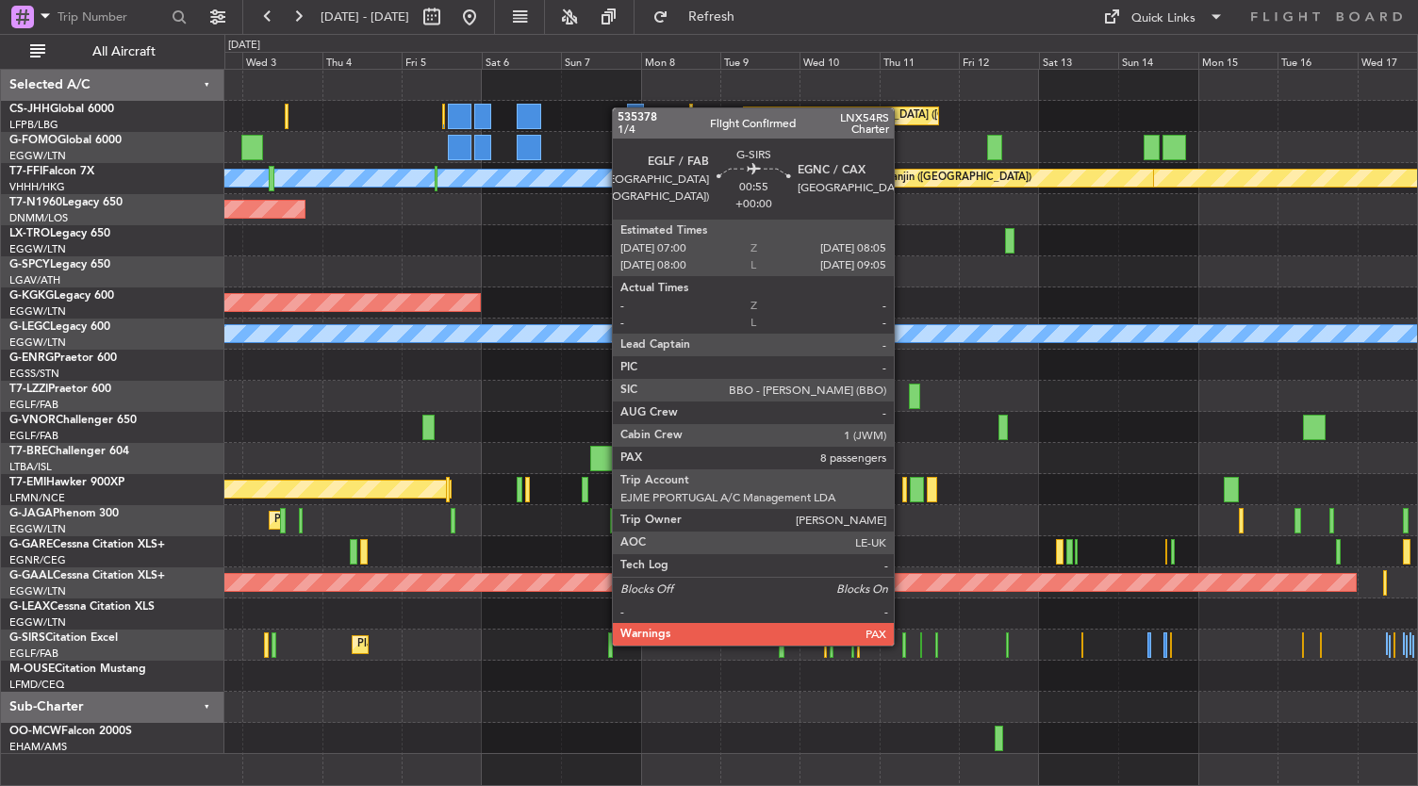
click at [903, 644] on div at bounding box center [904, 645] width 4 height 25
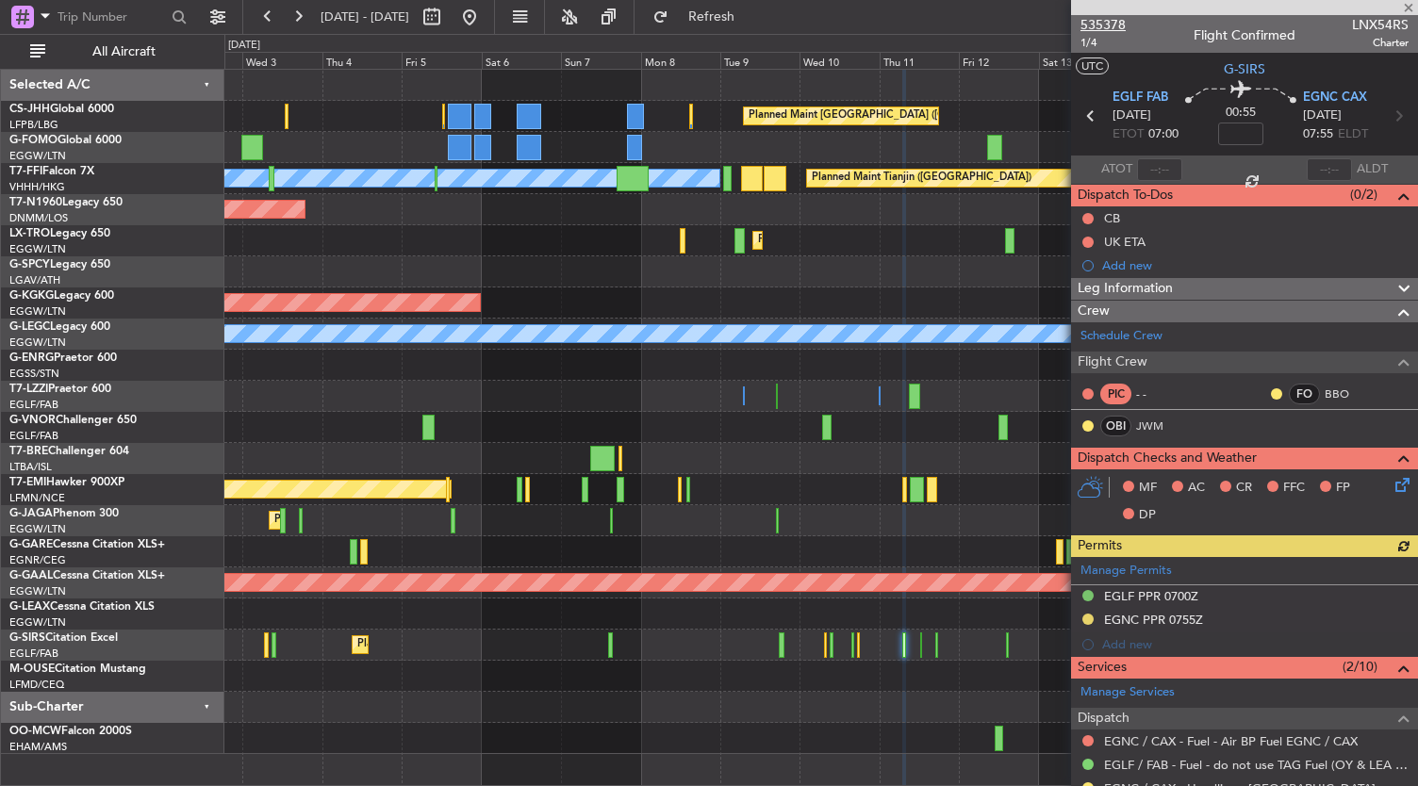
click at [1116, 16] on span "535378" at bounding box center [1102, 25] width 45 height 20
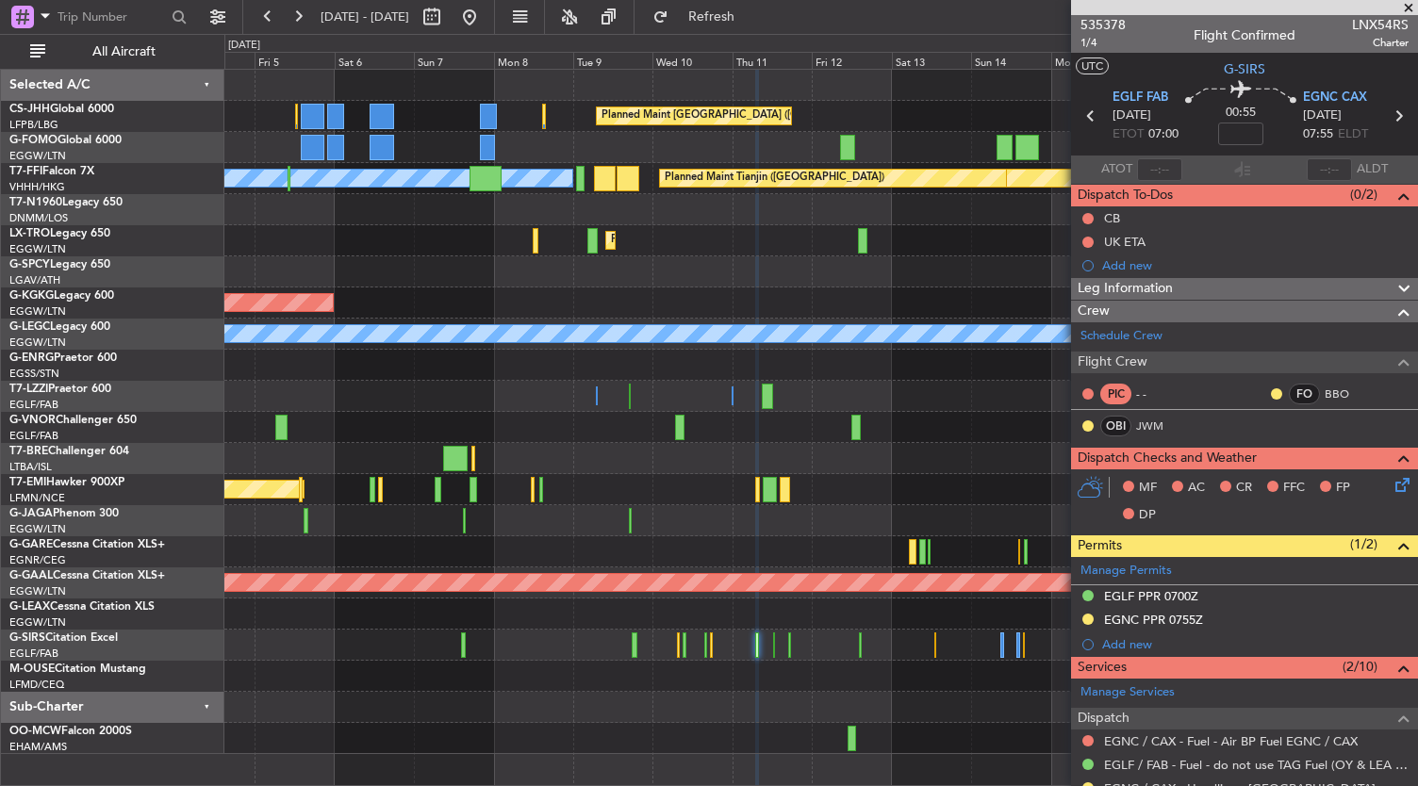
click at [587, 689] on div "Planned Maint [GEOGRAPHIC_DATA] ([GEOGRAPHIC_DATA]) Planned Maint [GEOGRAPHIC_D…" at bounding box center [821, 412] width 1194 height 684
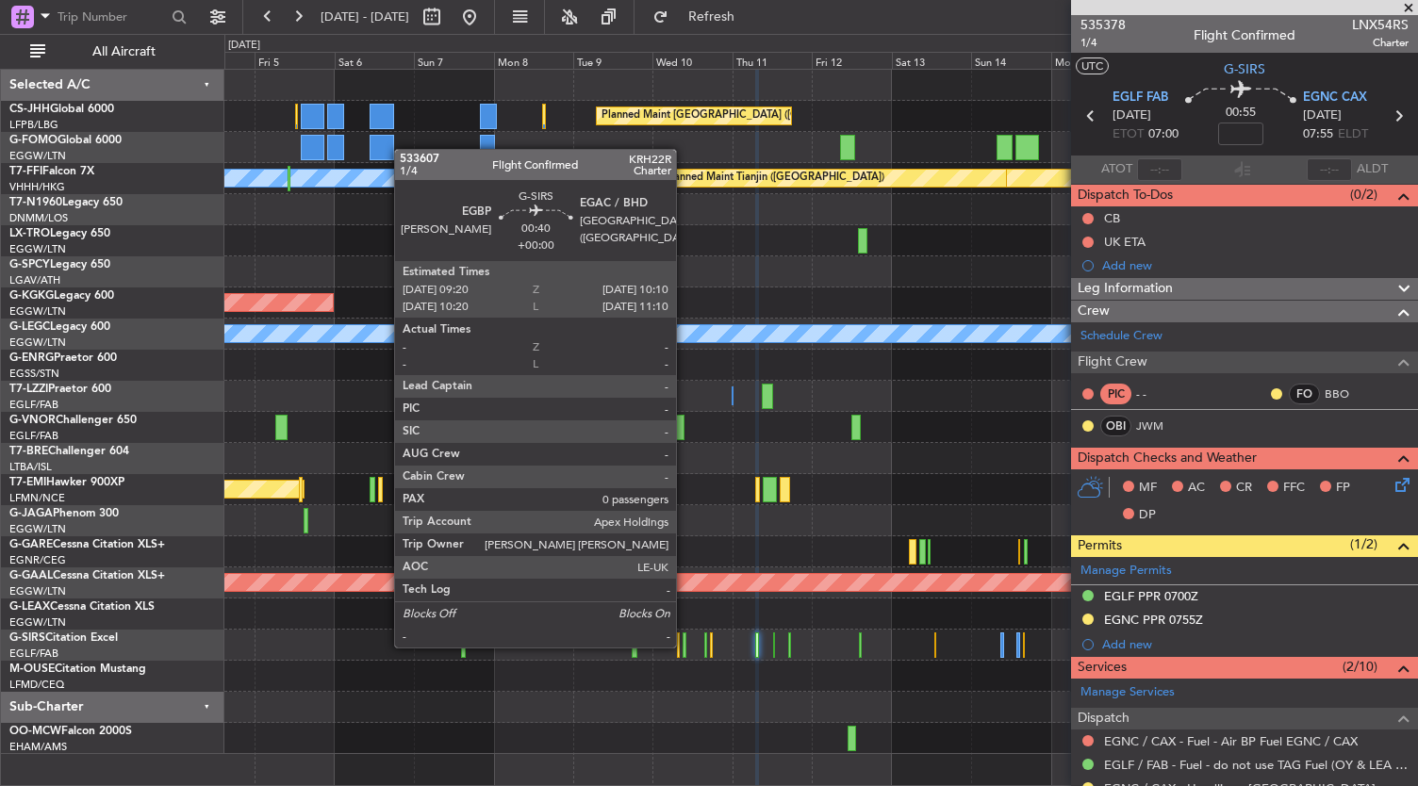
click at [685, 646] on div at bounding box center [684, 645] width 3 height 25
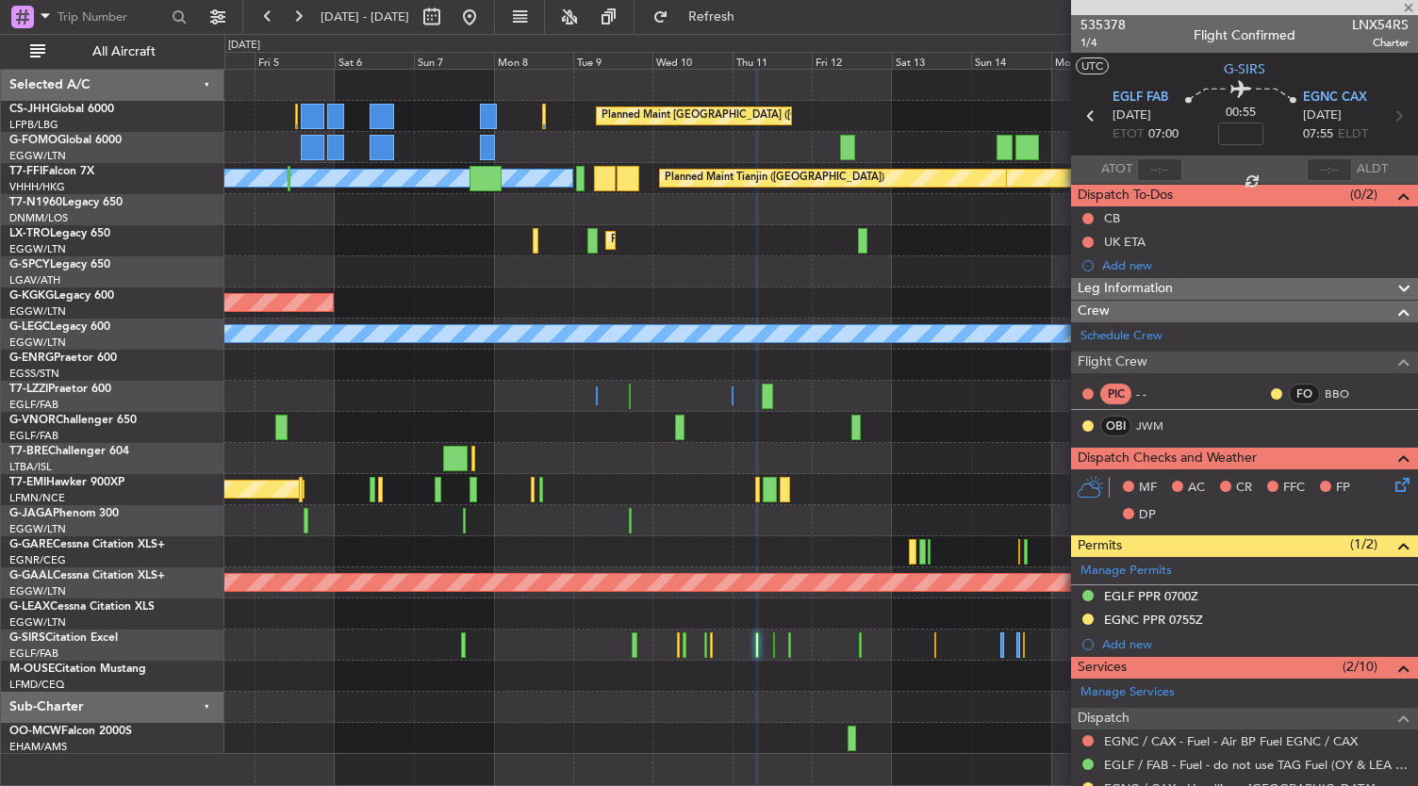
type input "0"
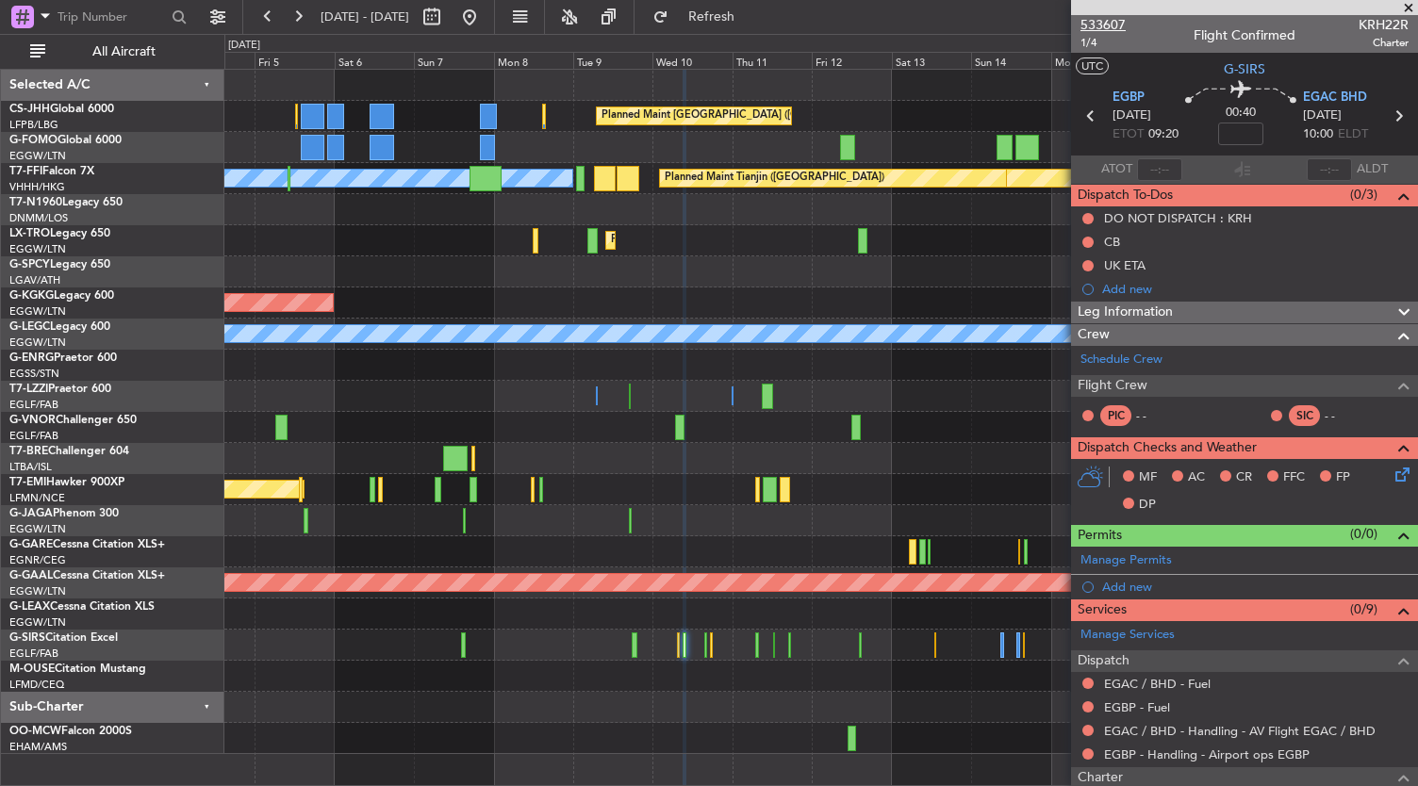
click at [1115, 29] on span "533607" at bounding box center [1102, 25] width 45 height 20
